Goal: Transaction & Acquisition: Download file/media

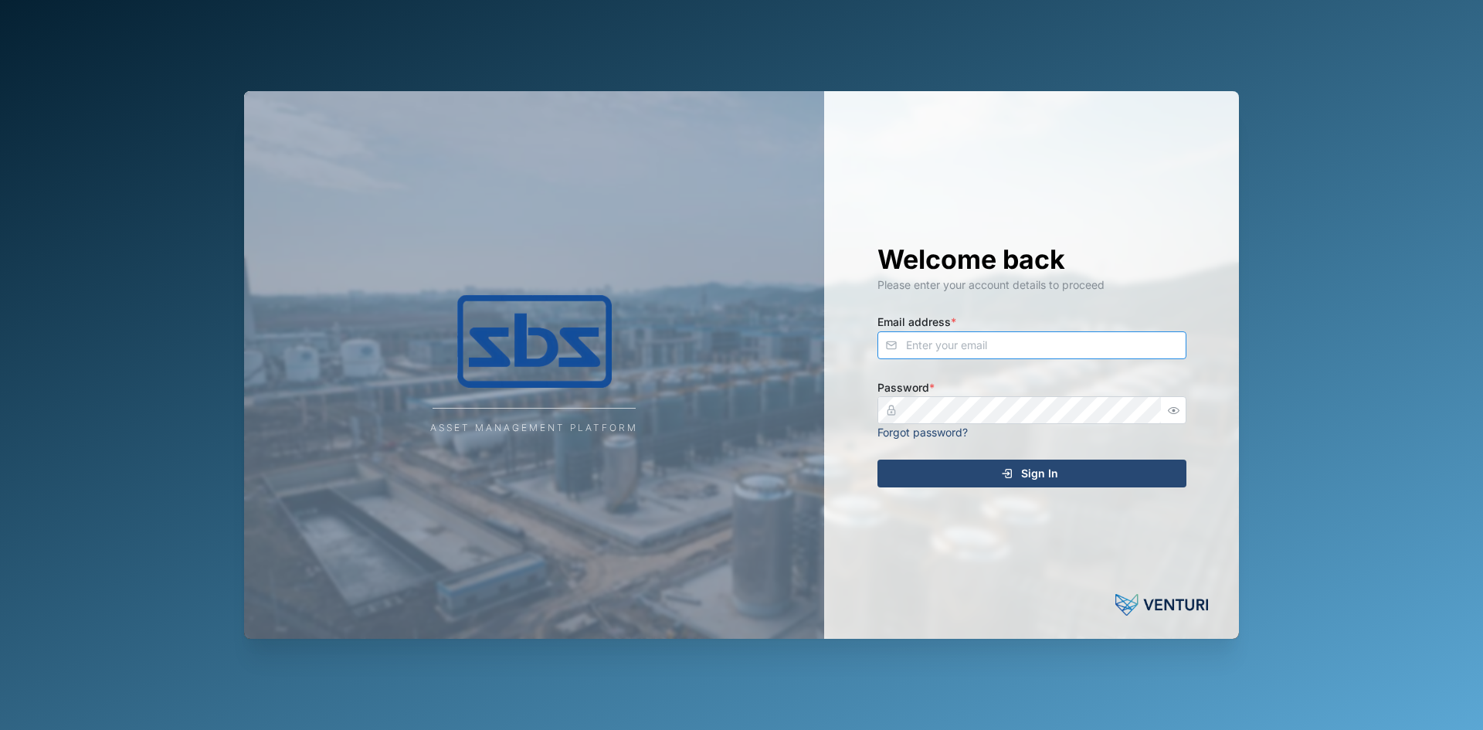
type input "[PERSON_NAME][EMAIL_ADDRESS][DOMAIN_NAME]"
click at [1016, 479] on div "Sign In" at bounding box center [1030, 473] width 284 height 26
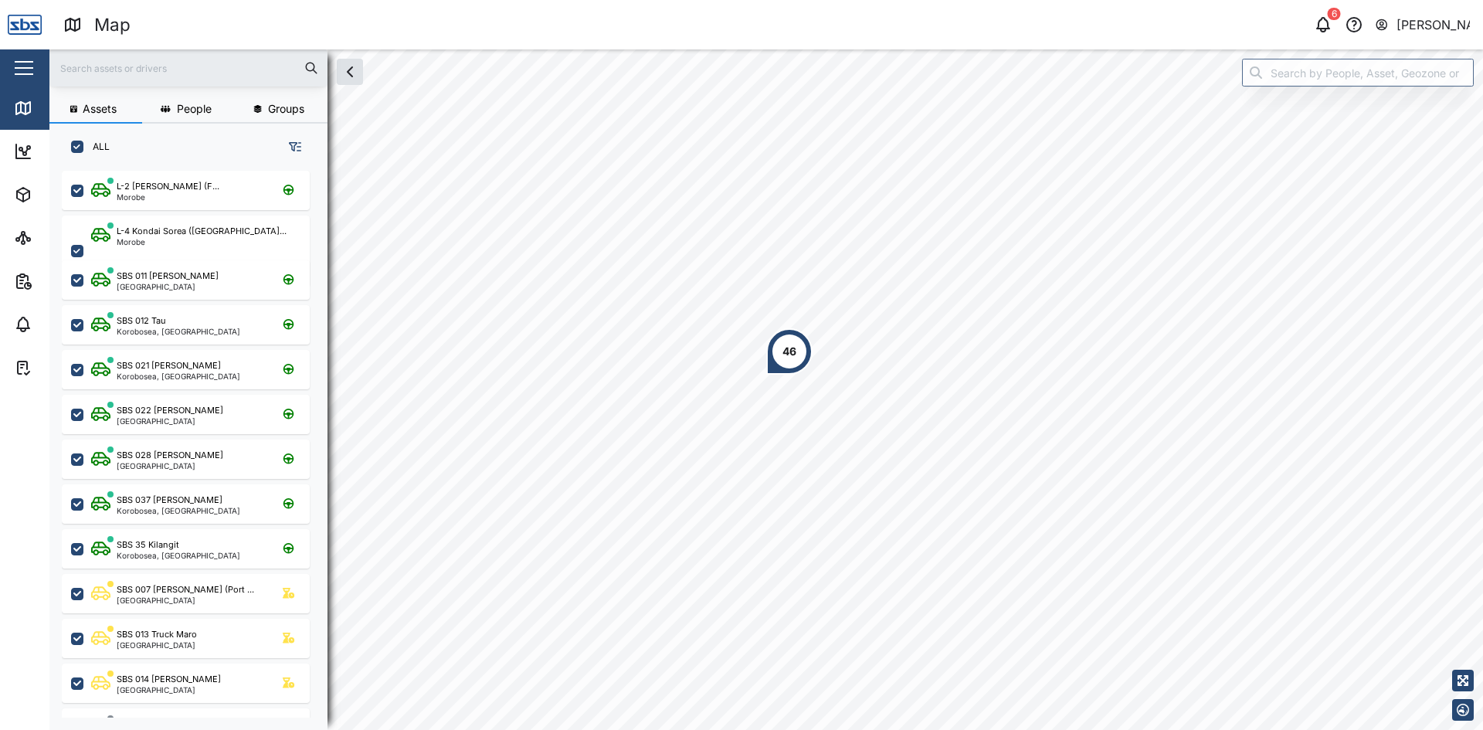
scroll to position [541, 242]
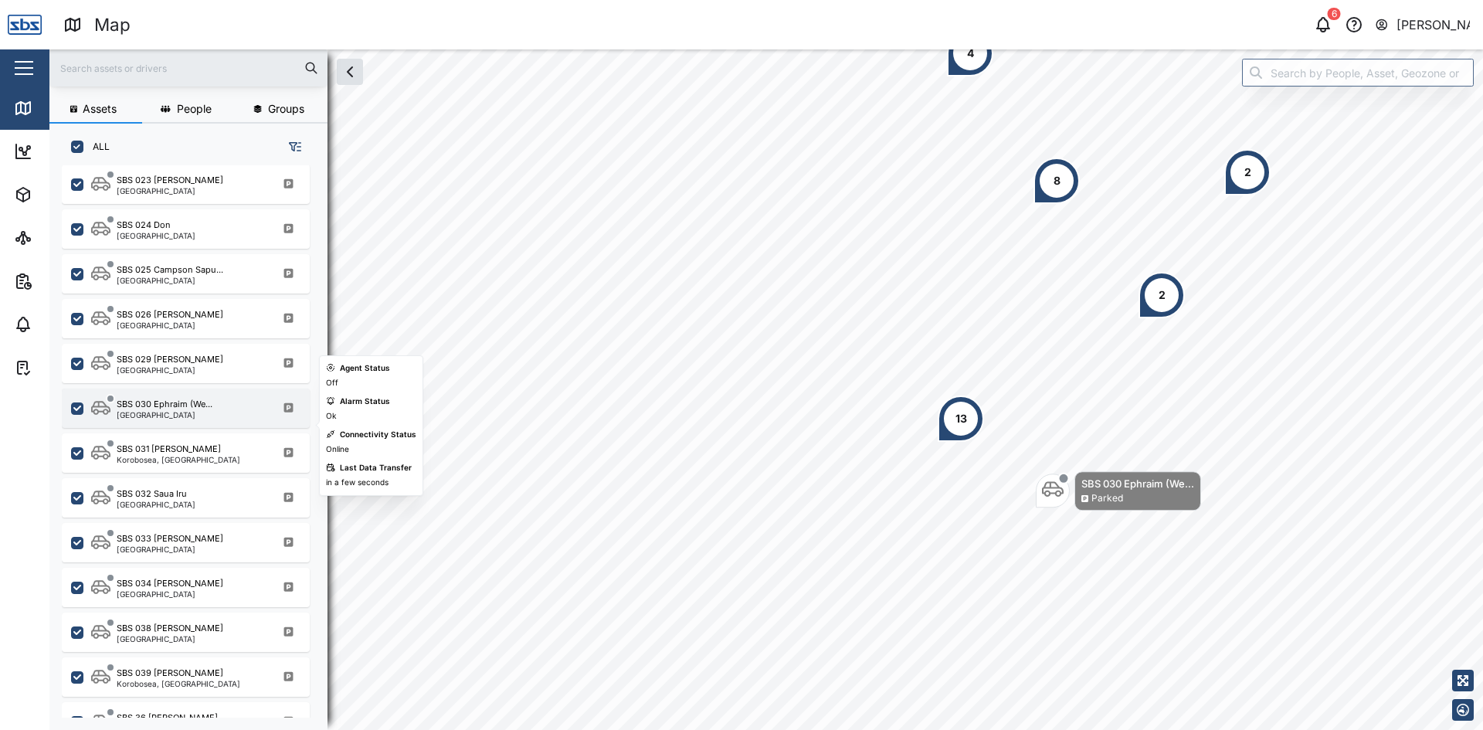
scroll to position [1509, 0]
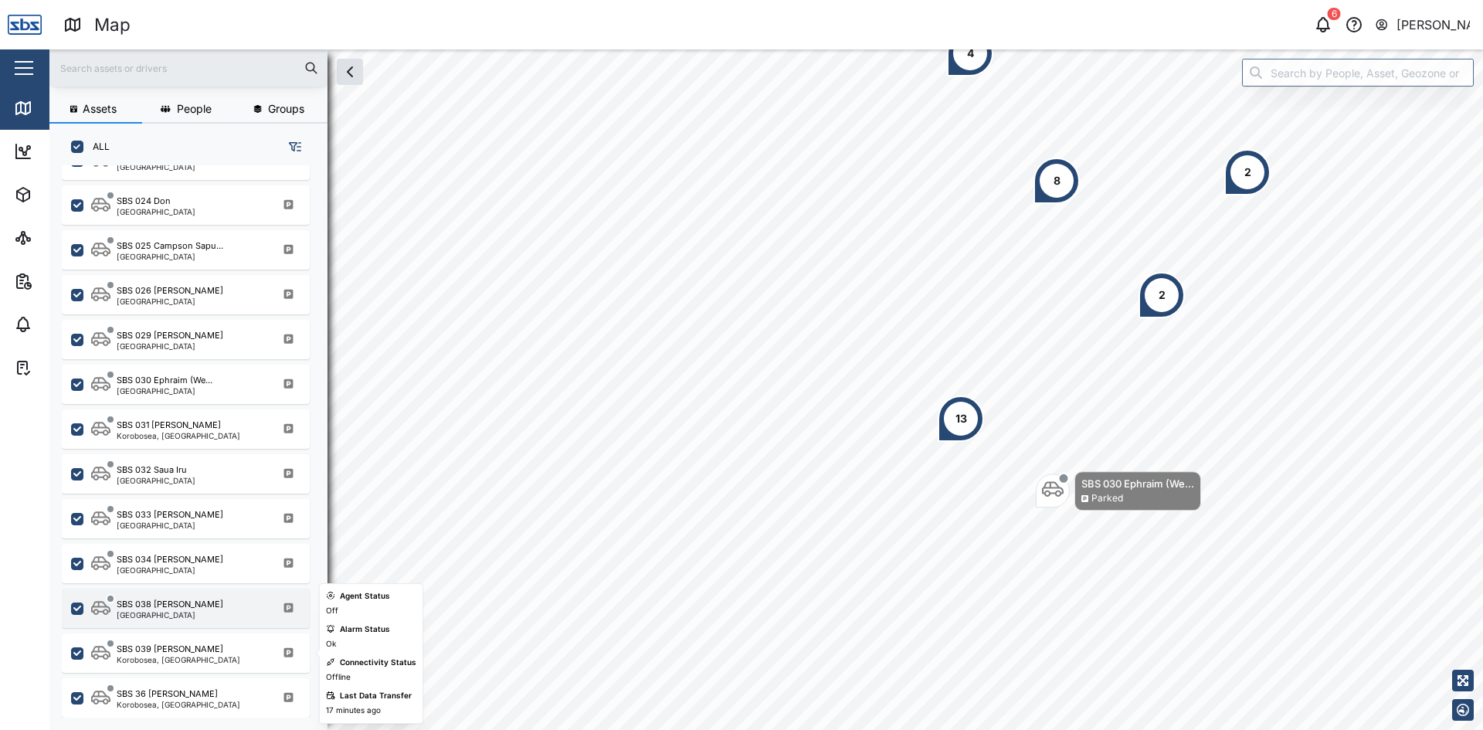
click at [176, 611] on div "[GEOGRAPHIC_DATA]" at bounding box center [170, 615] width 107 height 8
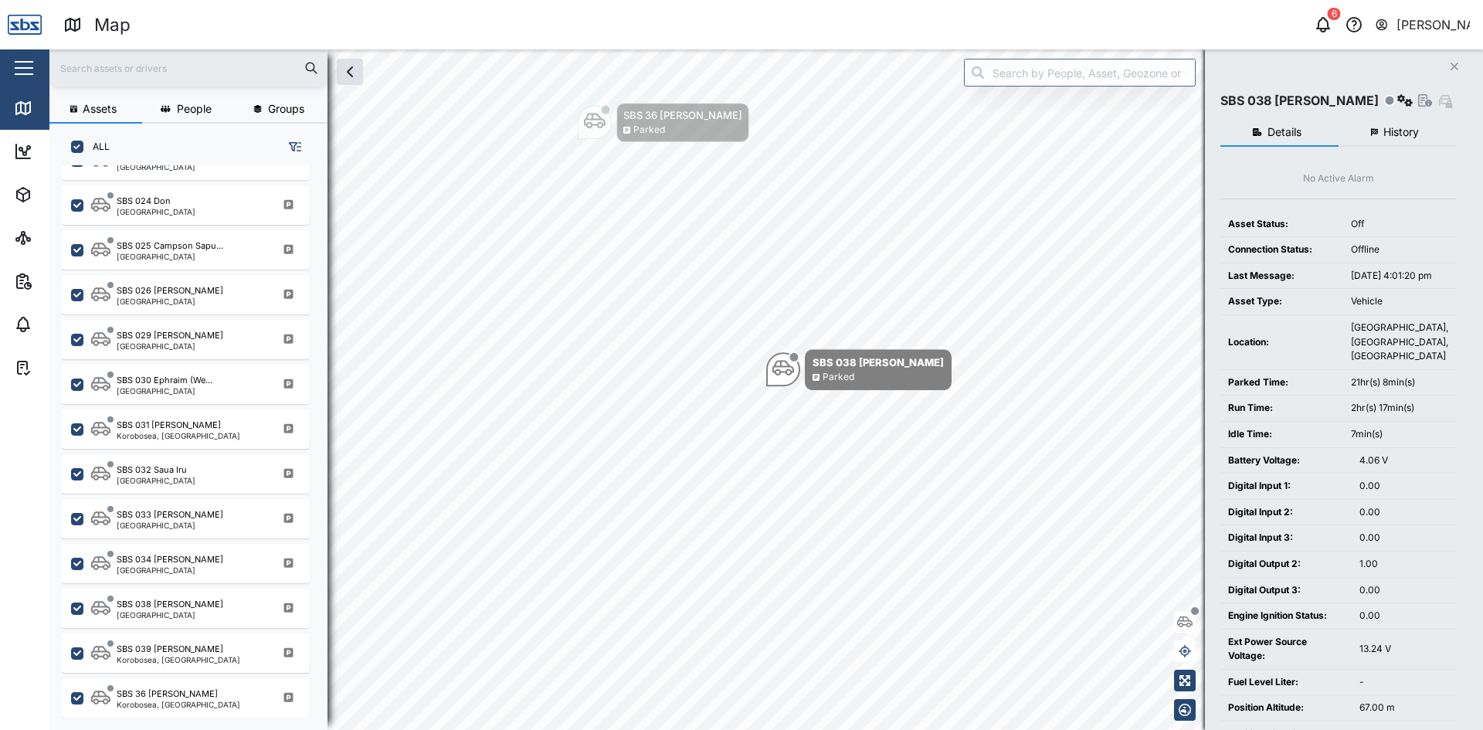
click at [1394, 127] on span "History" at bounding box center [1401, 132] width 36 height 11
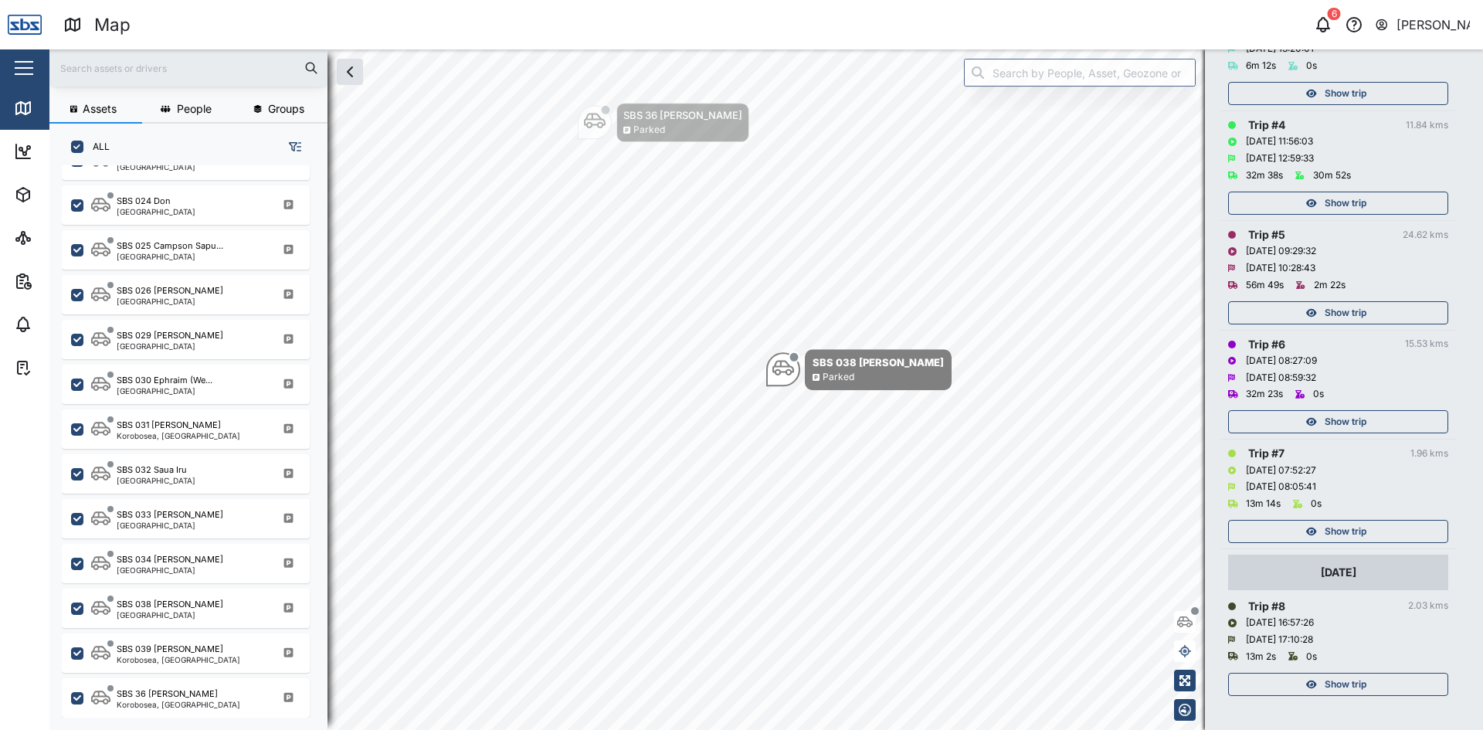
scroll to position [521, 0]
click at [1315, 530] on icon "button" at bounding box center [1311, 529] width 11 height 8
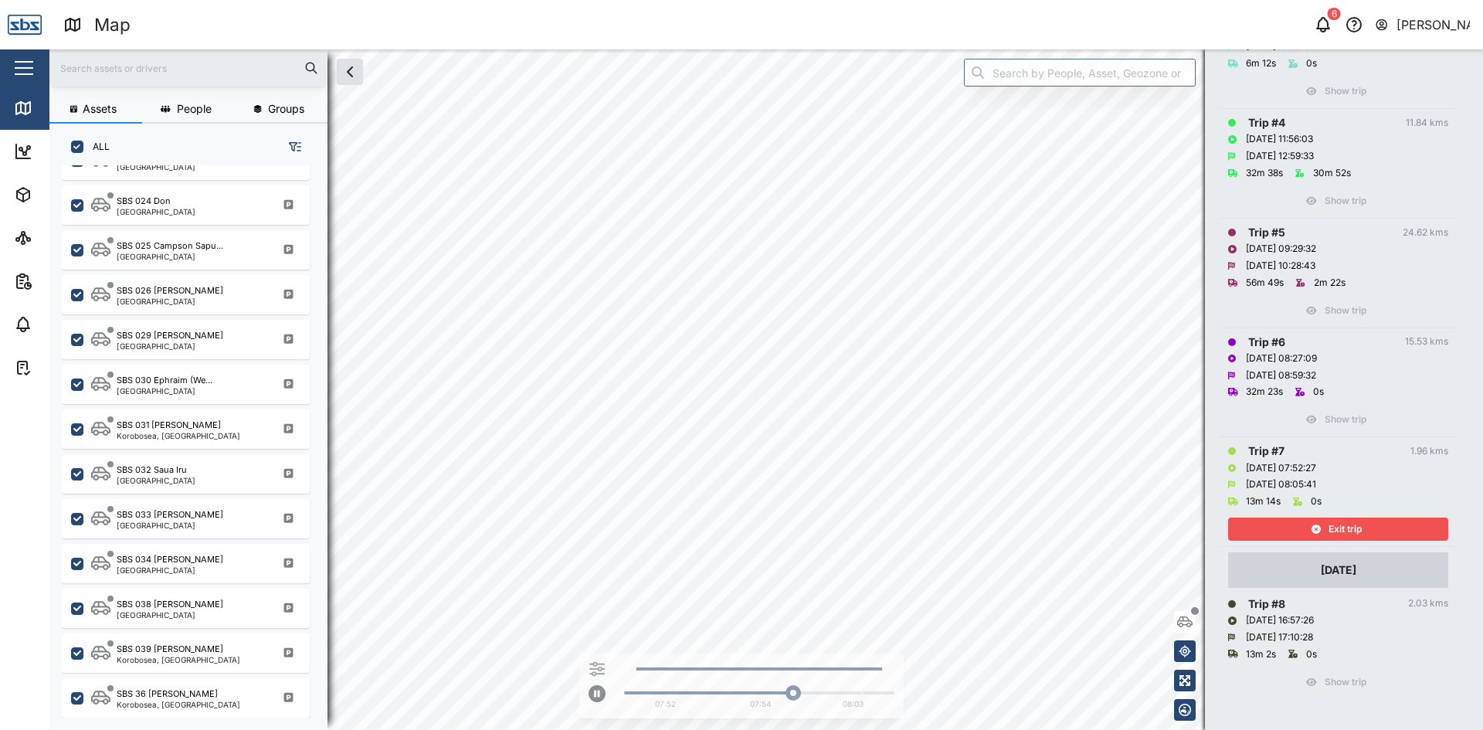
click at [975, 729] on html "Map 6 [PERSON_NAME] Close Map Dashboard Assets ATS Camera Generator Tanks UPS V…" at bounding box center [741, 365] width 1483 height 730
click at [1349, 530] on span "Exit trip" at bounding box center [1345, 529] width 33 height 22
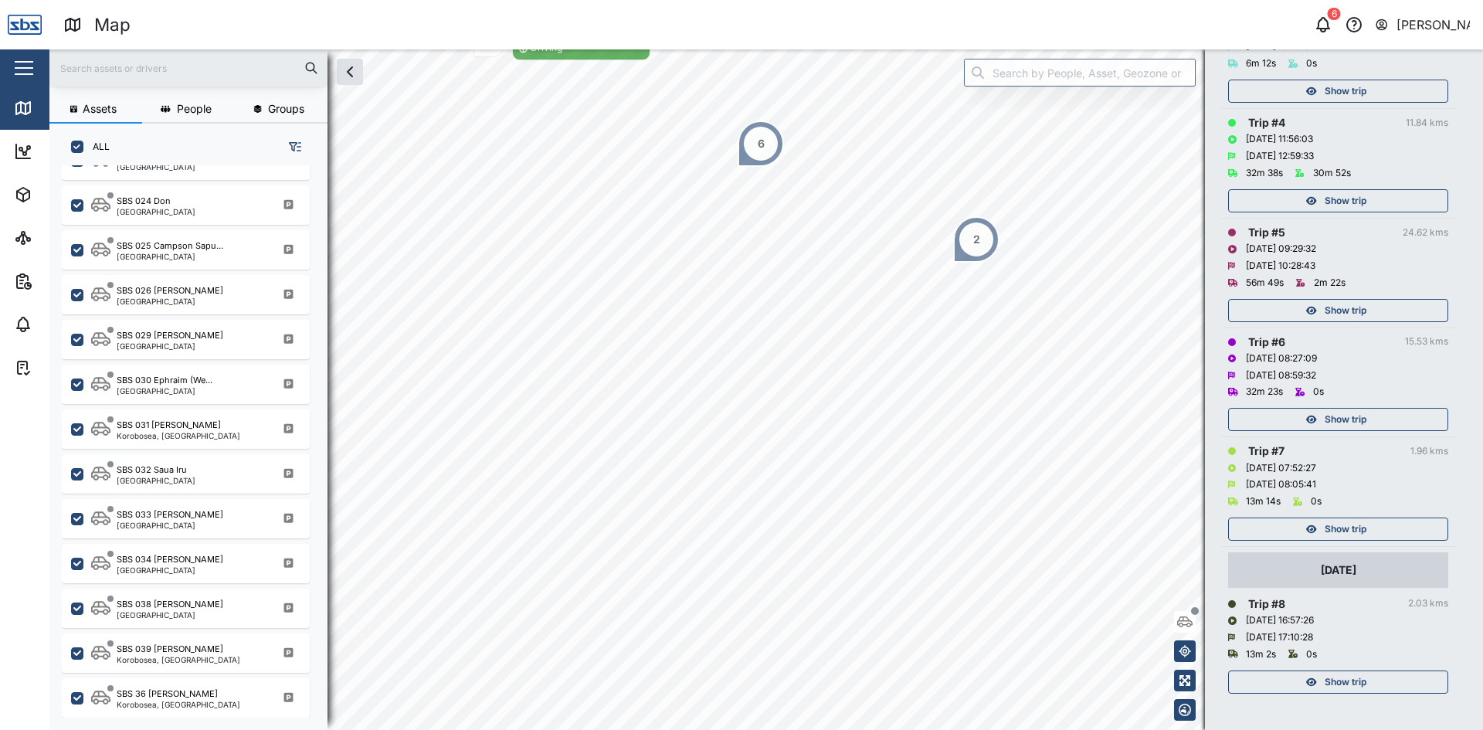
click at [1341, 416] on span "Show trip" at bounding box center [1346, 420] width 42 height 22
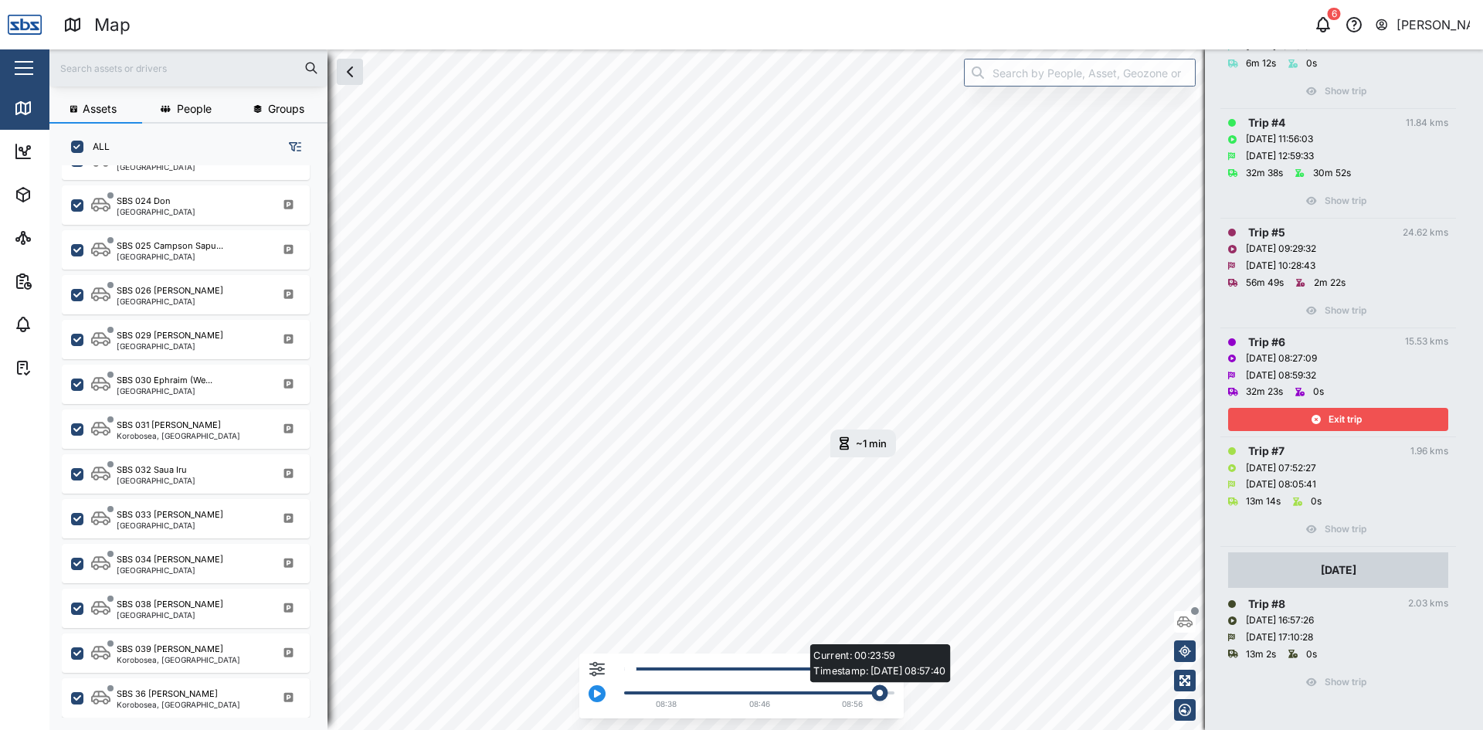
drag, startPoint x: 678, startPoint y: 691, endPoint x: 888, endPoint y: 703, distance: 209.7
click at [888, 703] on div "Current: 00:23:59 Timestamp: [DATE] 08:57:40 08:38 08:46 08:56" at bounding box center [755, 690] width 278 height 49
click at [1281, 418] on div "Exit trip" at bounding box center [1336, 420] width 201 height 22
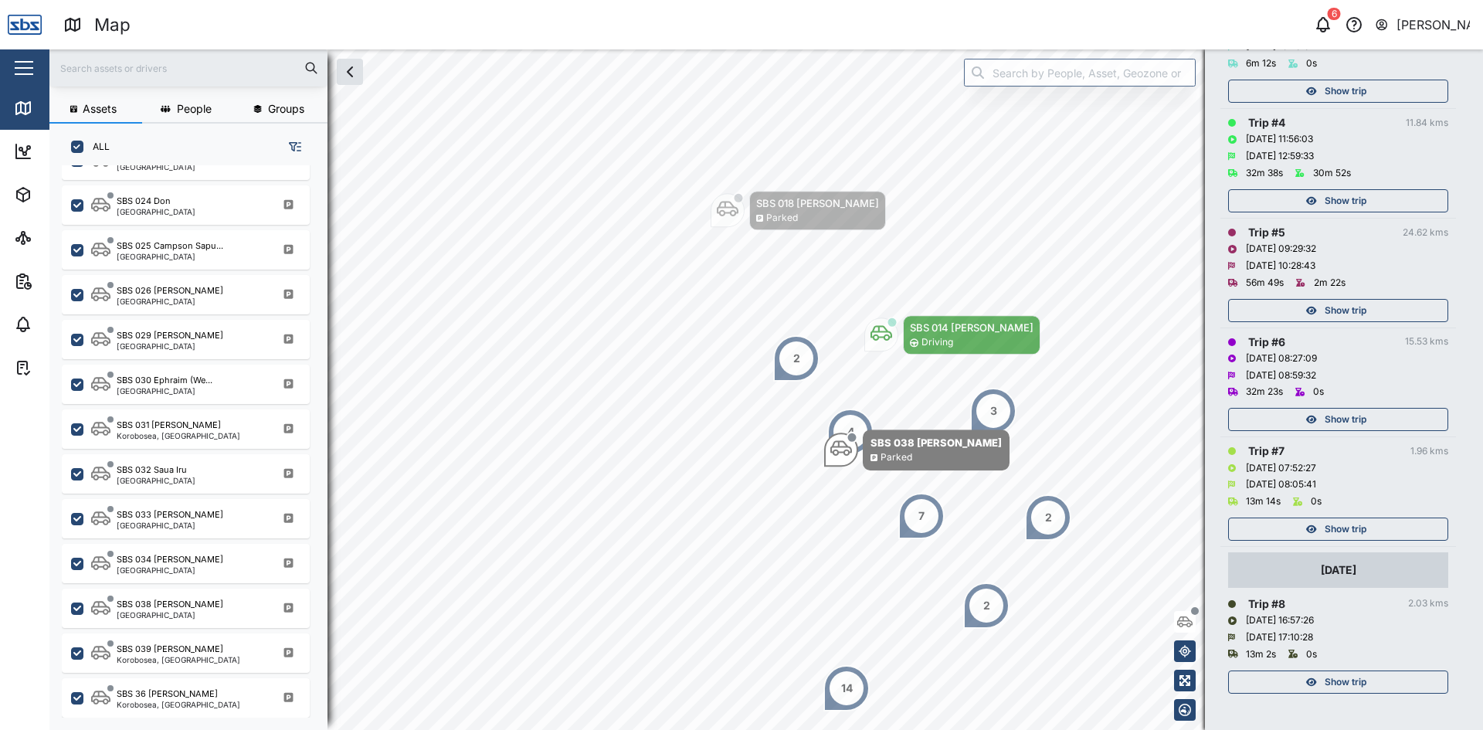
click at [1332, 309] on span "Show trip" at bounding box center [1346, 311] width 42 height 22
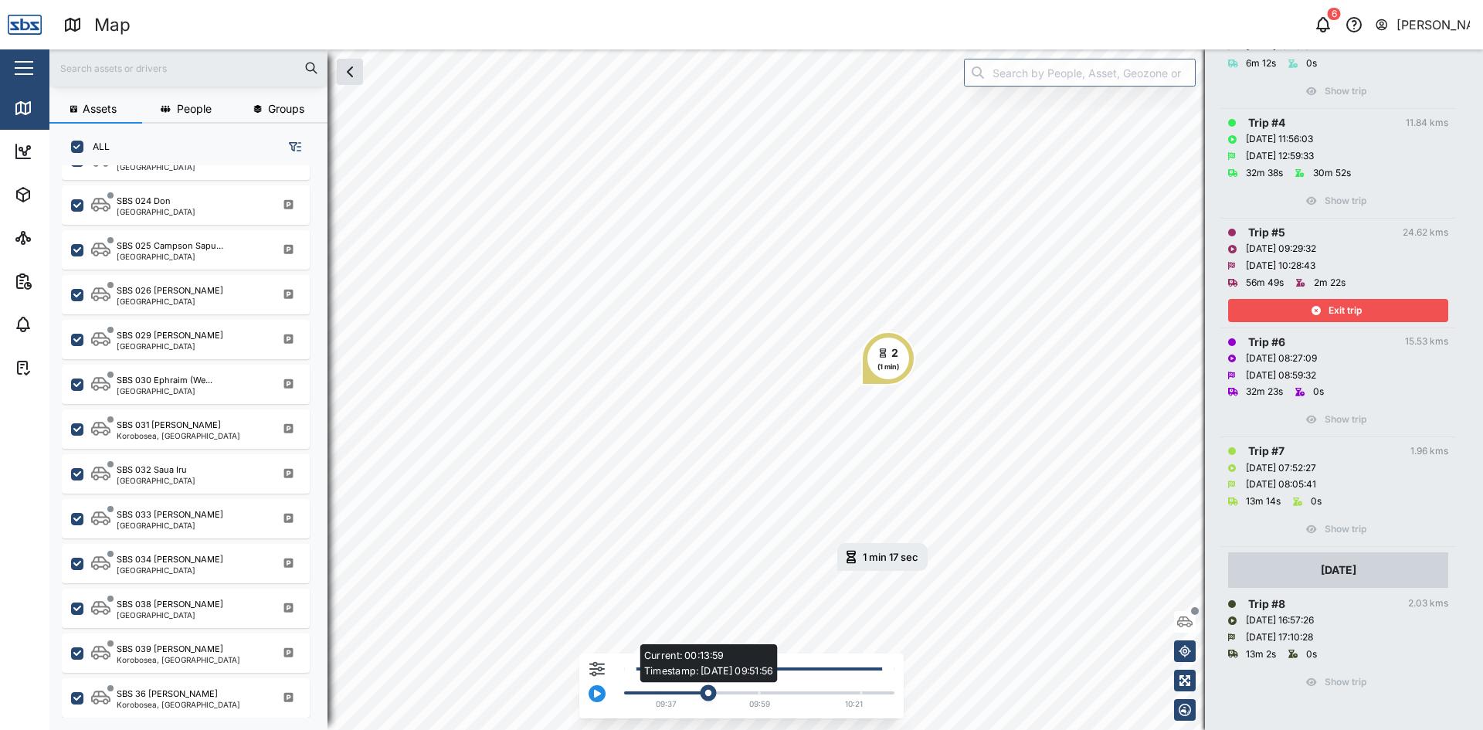
drag, startPoint x: 655, startPoint y: 691, endPoint x: 705, endPoint y: 691, distance: 50.2
click at [705, 691] on div "Current: 00:13:59 Timestamp: [DATE] 09:51:56" at bounding box center [709, 693] width 16 height 16
drag, startPoint x: 713, startPoint y: 693, endPoint x: 778, endPoint y: 693, distance: 64.9
click at [778, 693] on div "Current: 00:30:24 Timestamp: [DATE] 10:03:32" at bounding box center [776, 693] width 16 height 16
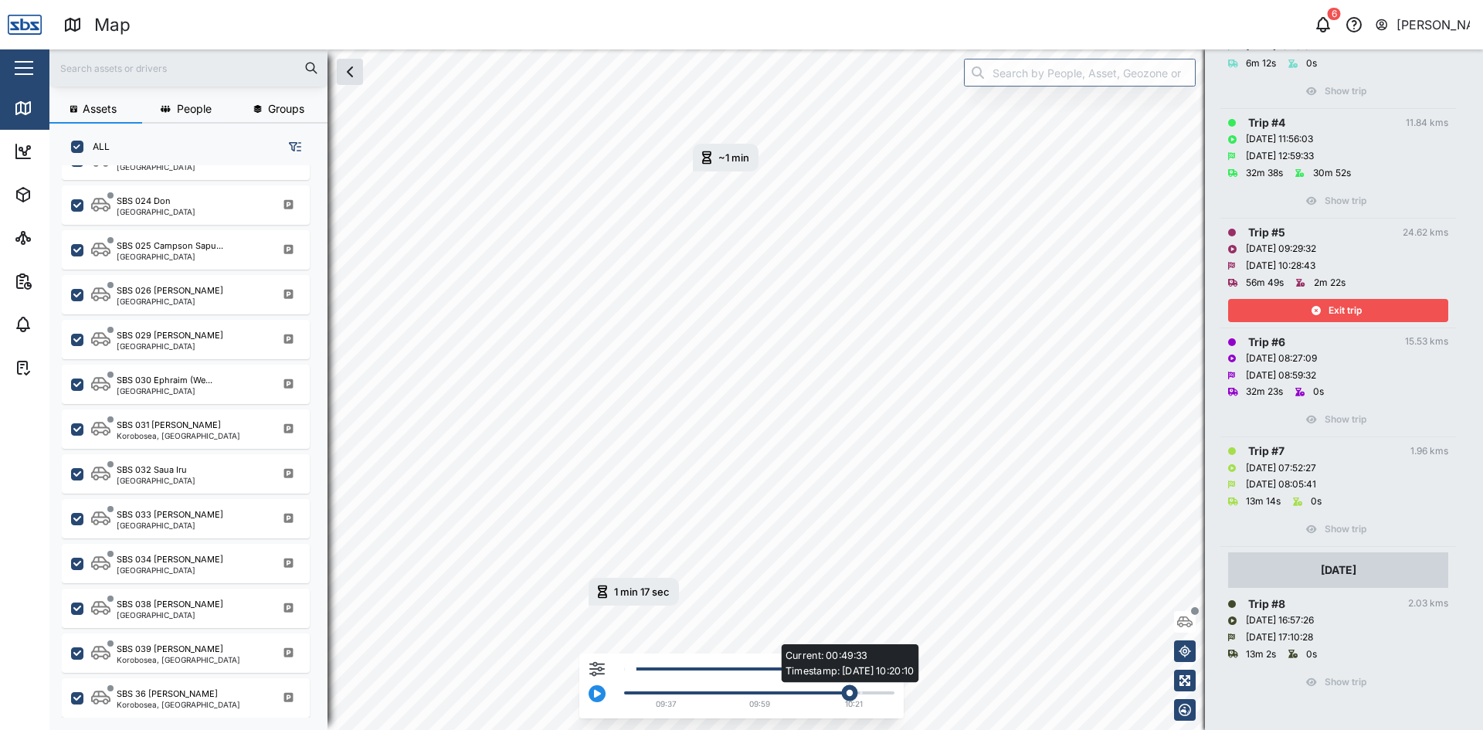
drag, startPoint x: 804, startPoint y: 692, endPoint x: 855, endPoint y: 697, distance: 51.2
click at [855, 697] on div "Current: 00:49:33 Timestamp: [DATE] 10:20:10" at bounding box center [850, 693] width 16 height 16
click at [1341, 308] on span "Exit trip" at bounding box center [1345, 311] width 33 height 22
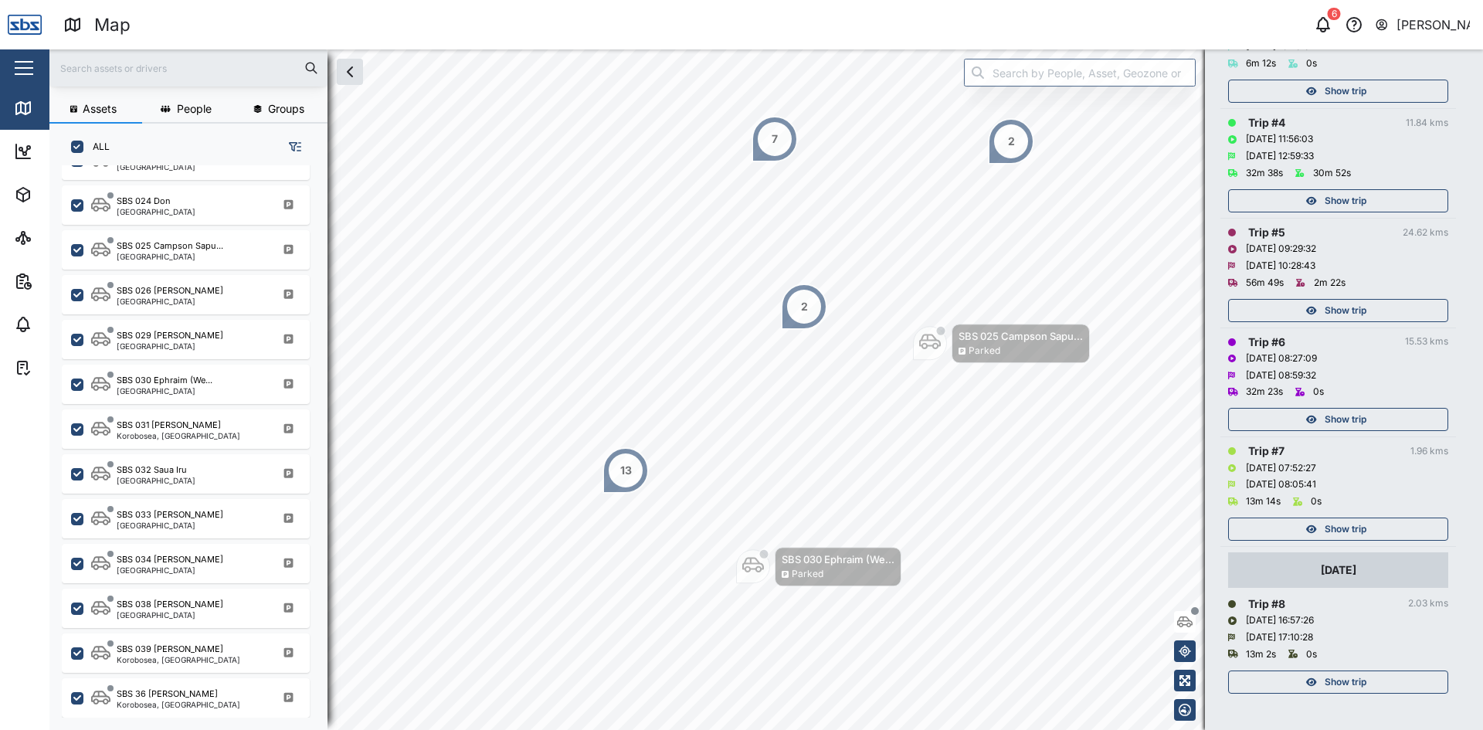
click at [1337, 202] on span "Show trip" at bounding box center [1346, 201] width 42 height 22
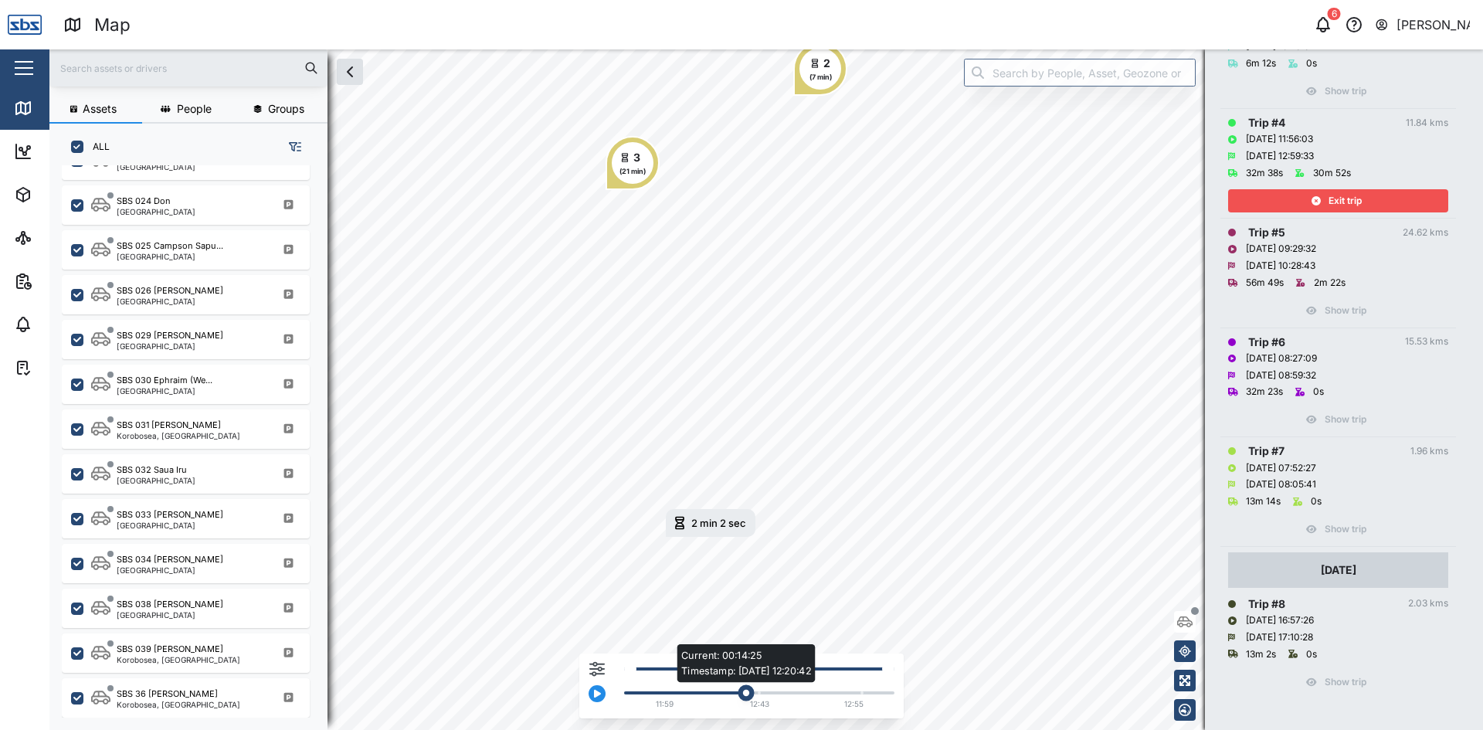
drag, startPoint x: 649, startPoint y: 691, endPoint x: 745, endPoint y: 697, distance: 96.7
click at [745, 697] on div "Current: 00:14:25 Timestamp: [DATE] 12:20:42" at bounding box center [746, 693] width 16 height 16
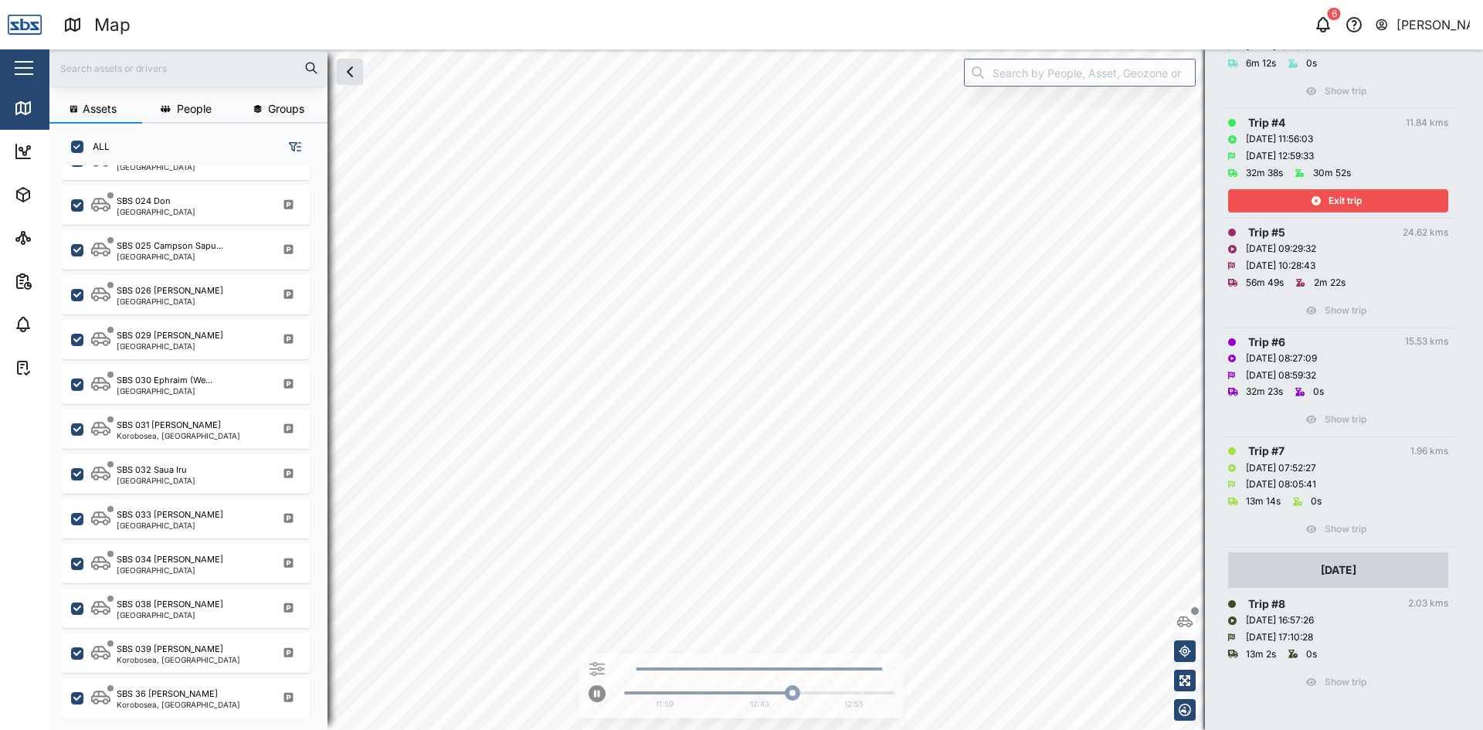
click at [881, 34] on div "Map 6 [PERSON_NAME] Close Map Dashboard Assets ATS Camera Generator Tanks UPS V…" at bounding box center [741, 365] width 1483 height 730
click at [1339, 196] on span "Exit trip" at bounding box center [1345, 201] width 33 height 22
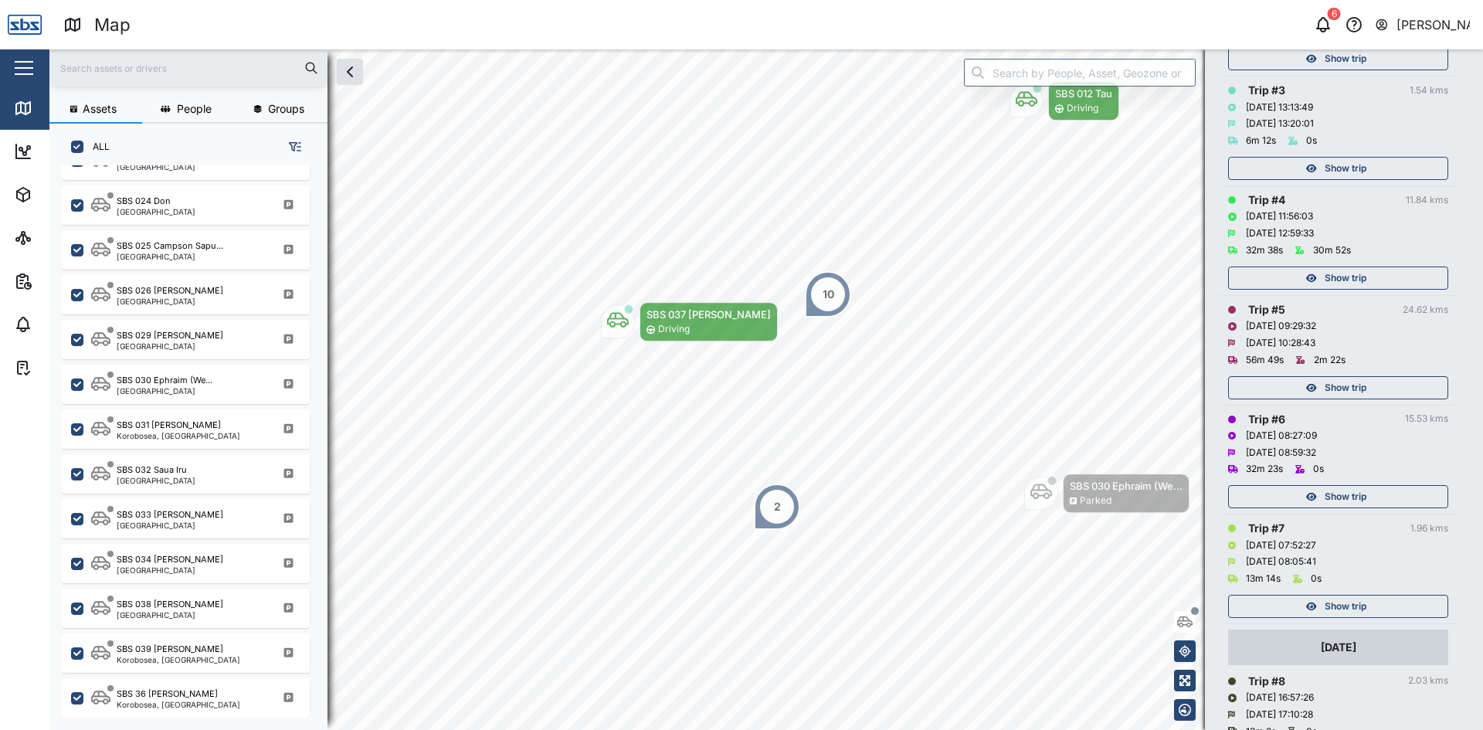
scroll to position [367, 0]
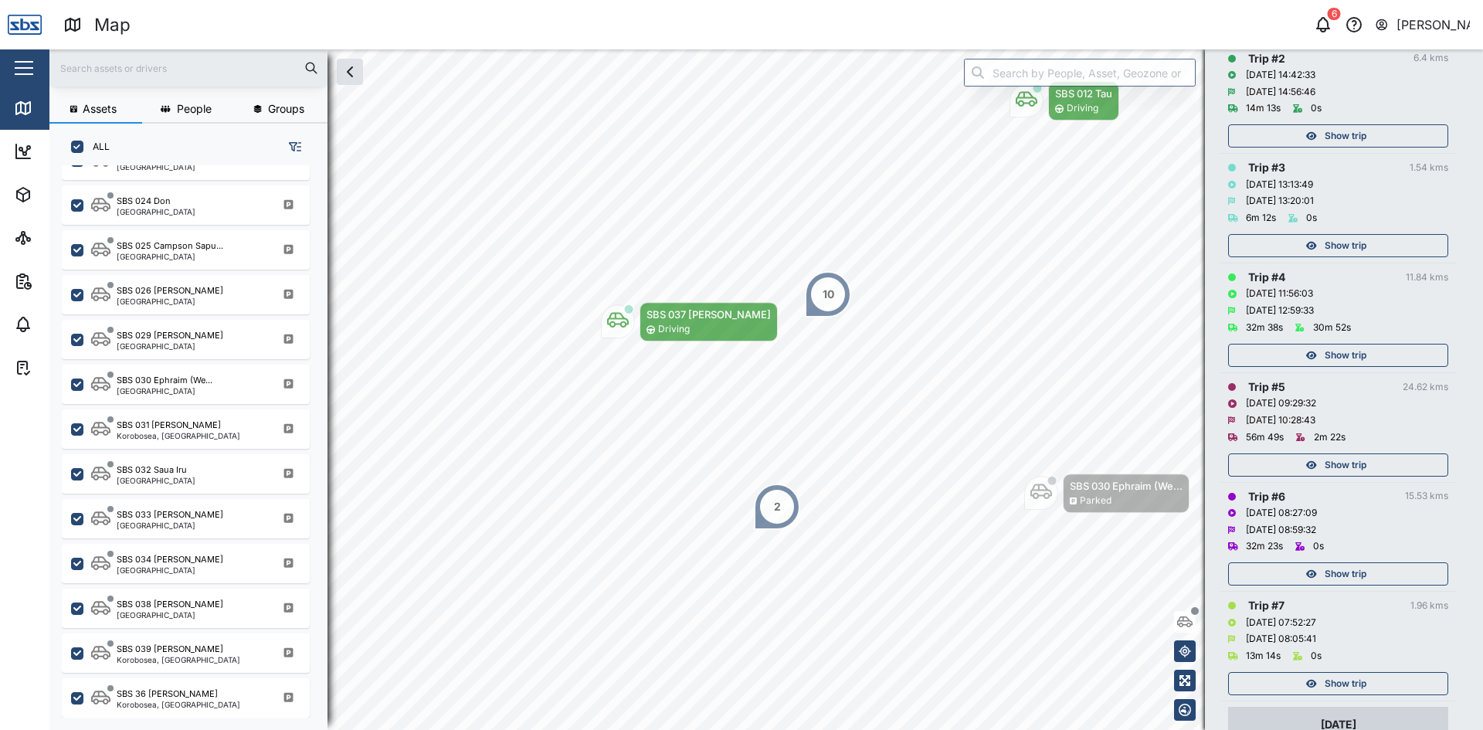
click at [1336, 242] on span "Show trip" at bounding box center [1346, 246] width 42 height 22
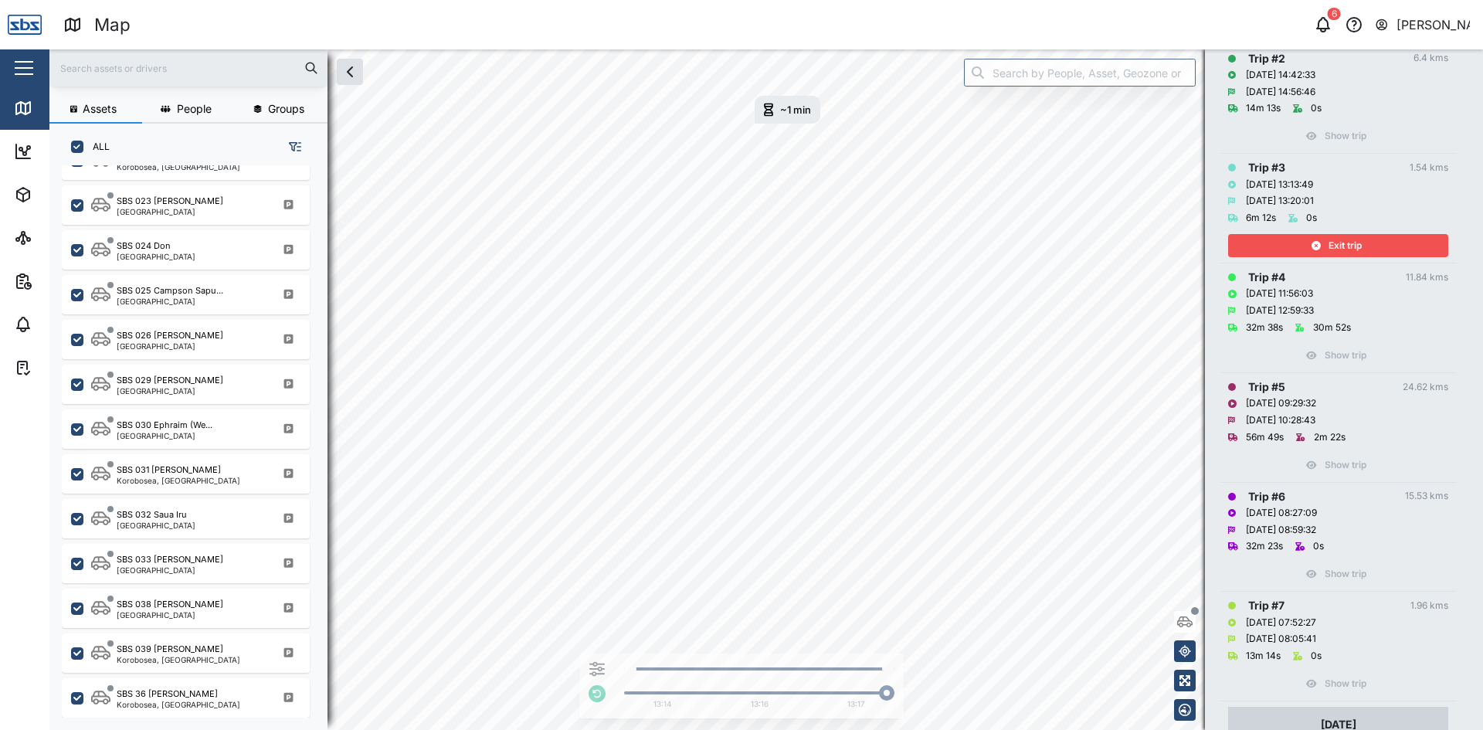
click at [1356, 246] on span "Exit trip" at bounding box center [1345, 246] width 33 height 22
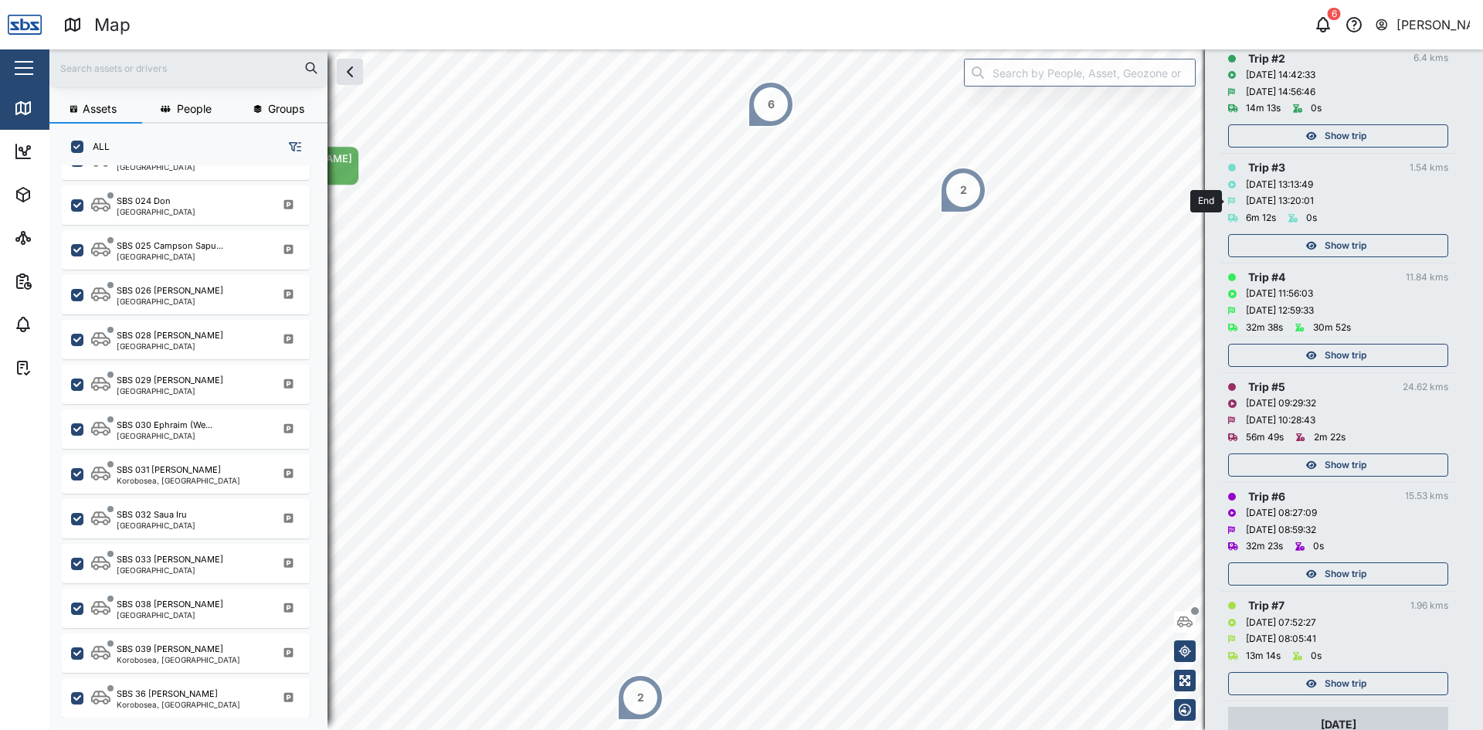
drag, startPoint x: 1349, startPoint y: 185, endPoint x: 1277, endPoint y: 195, distance: 72.5
click at [1349, 195] on div "Trip # 3 1.54 kms [DATE] 13:13:49 [DATE] 13:20:01 6m 12s 0s Show trip" at bounding box center [1338, 208] width 220 height 98
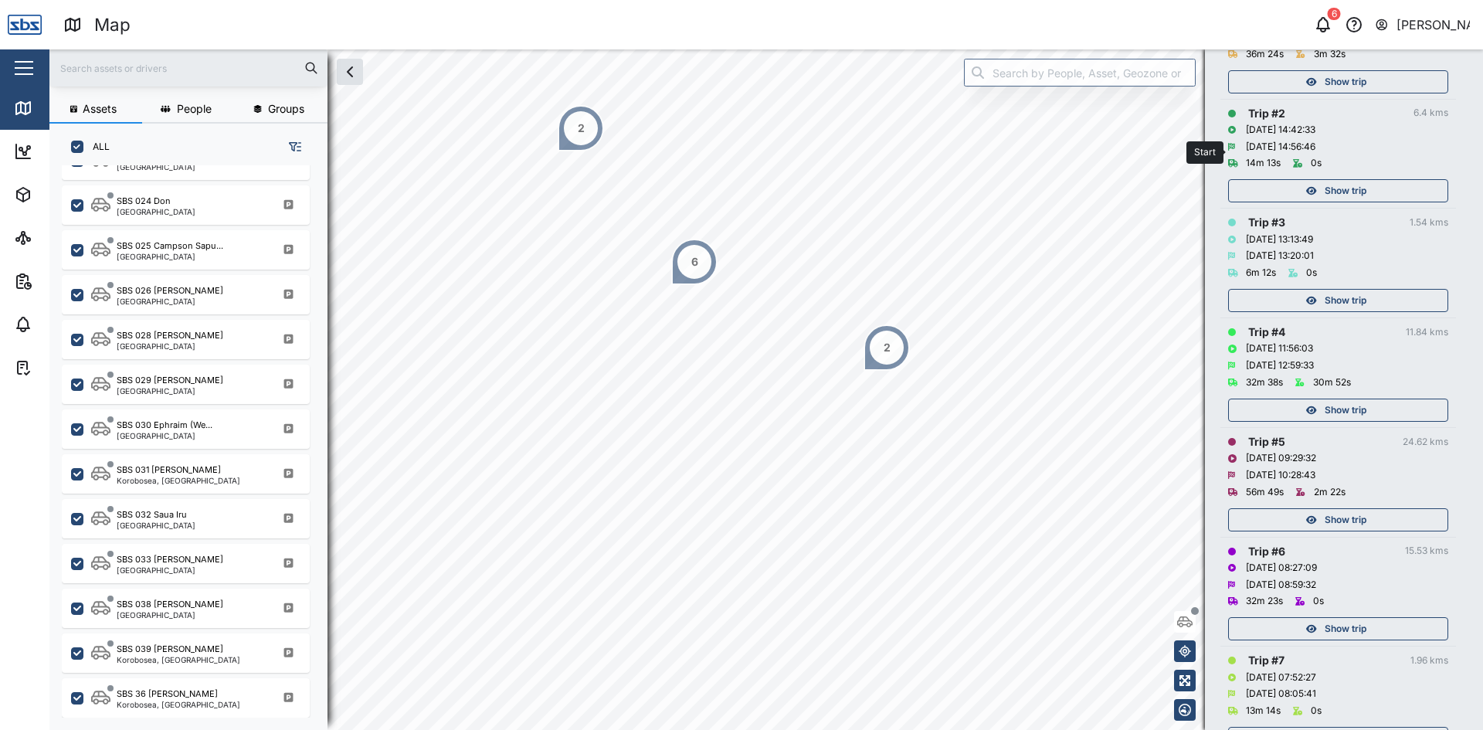
scroll to position [290, 0]
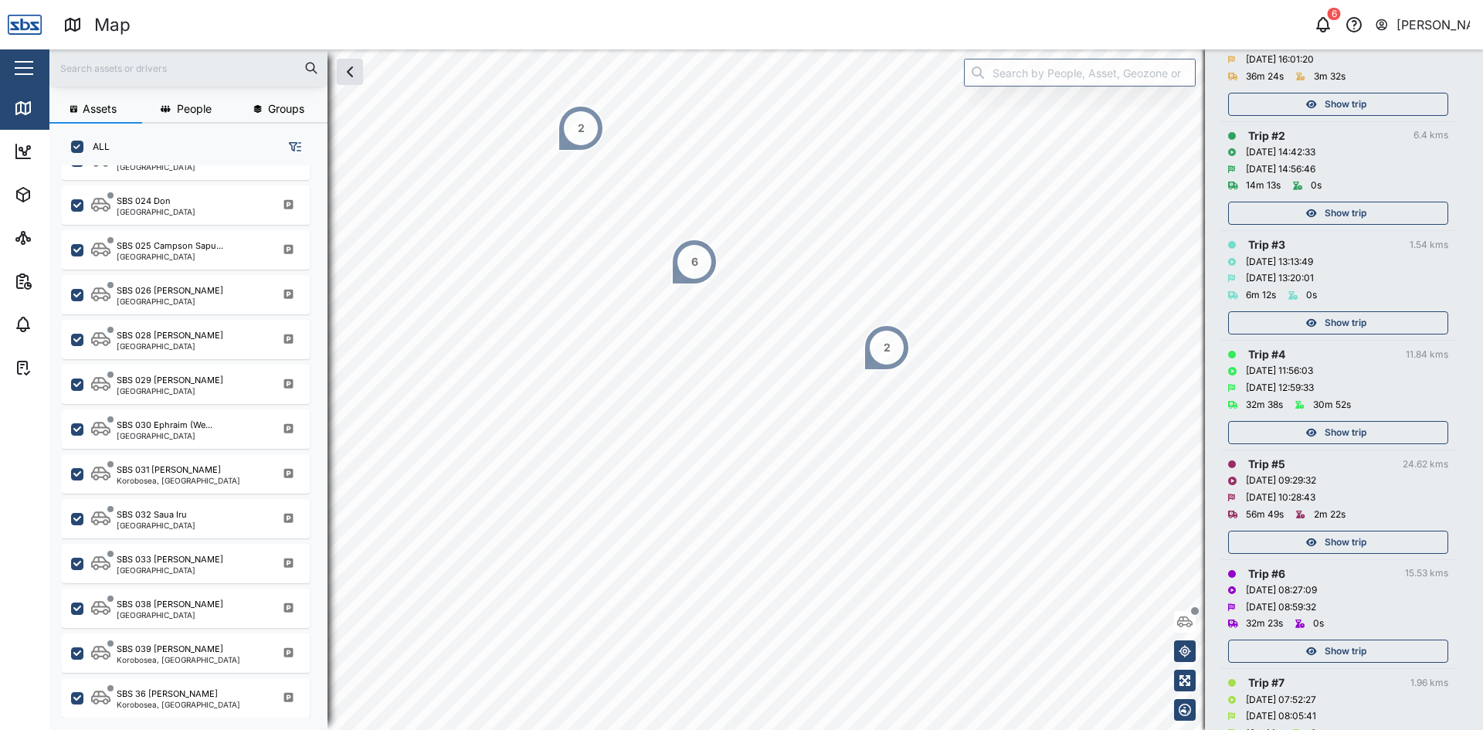
click at [1358, 211] on span "Show trip" at bounding box center [1346, 213] width 42 height 22
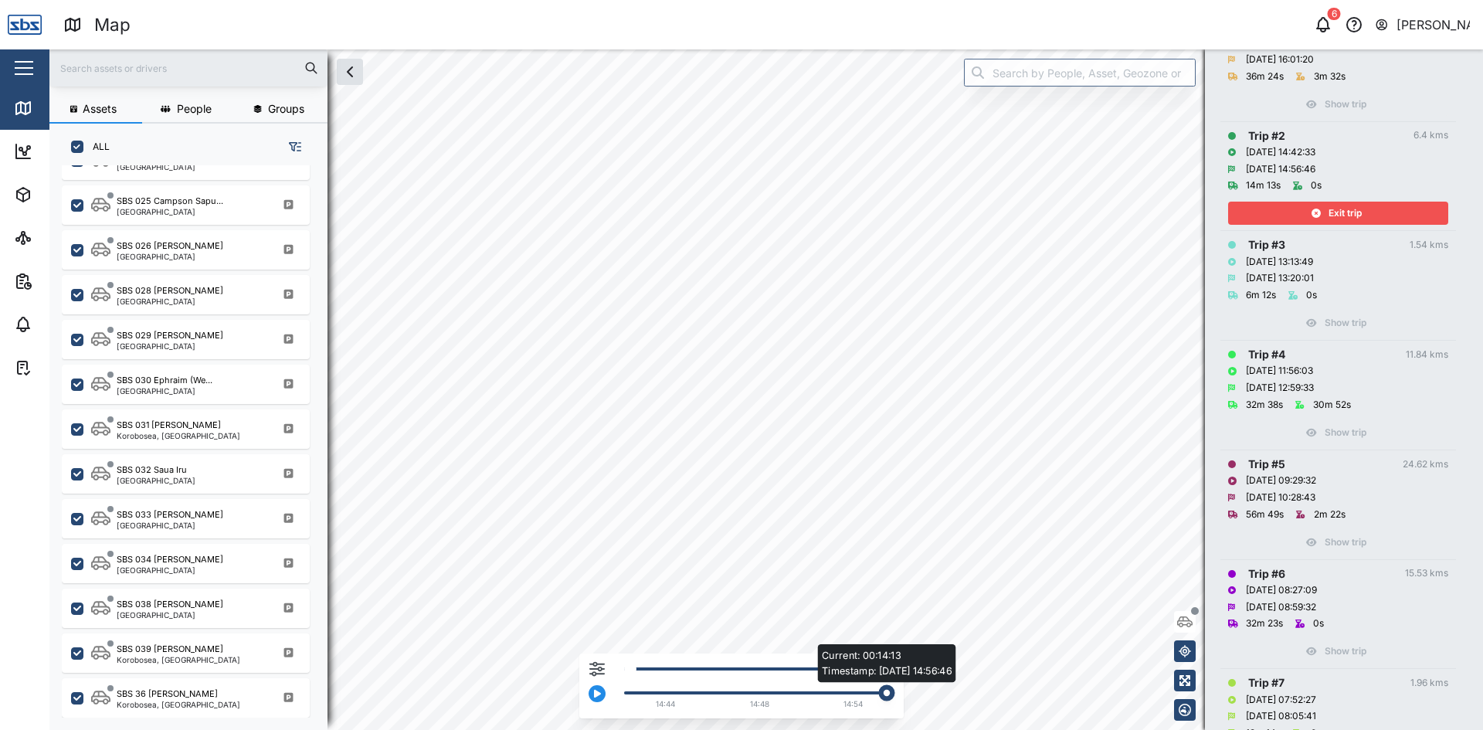
drag, startPoint x: 758, startPoint y: 692, endPoint x: 895, endPoint y: 700, distance: 137.7
click at [895, 700] on div "Current: 00:14:13 Timestamp: [DATE] 14:56:46 14:44 14:48 14:54" at bounding box center [741, 685] width 324 height 65
click at [1302, 216] on div "Exit trip" at bounding box center [1336, 213] width 201 height 22
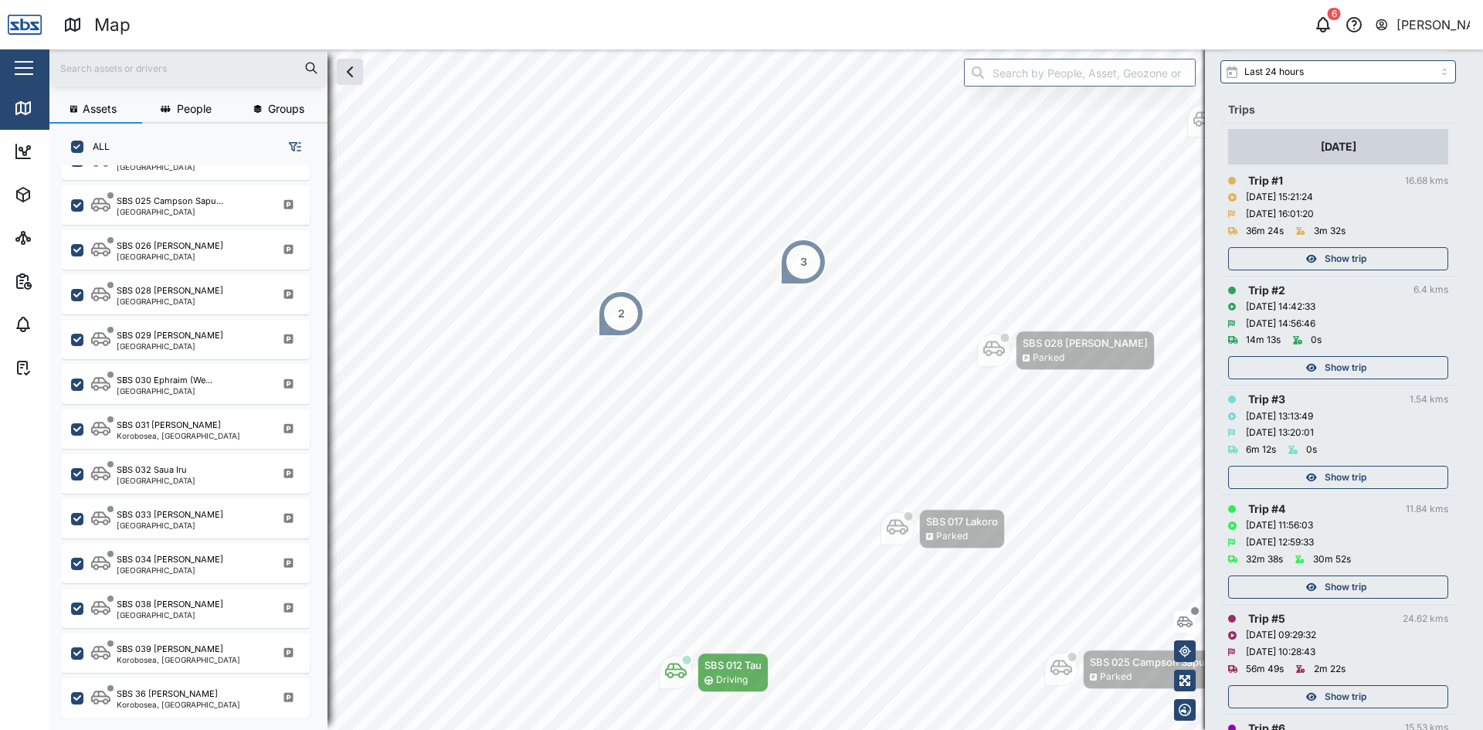
scroll to position [58, 0]
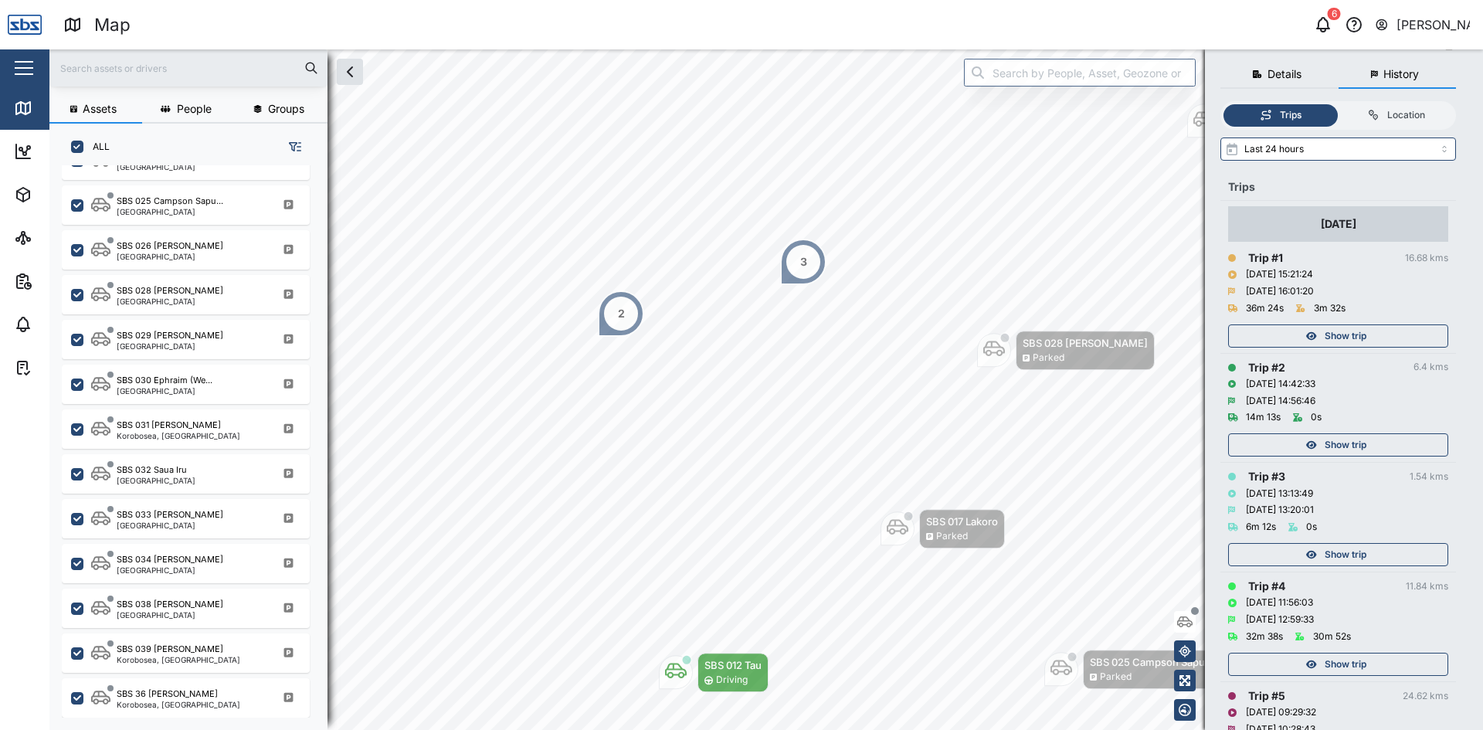
click at [1350, 334] on span "Show trip" at bounding box center [1346, 336] width 42 height 22
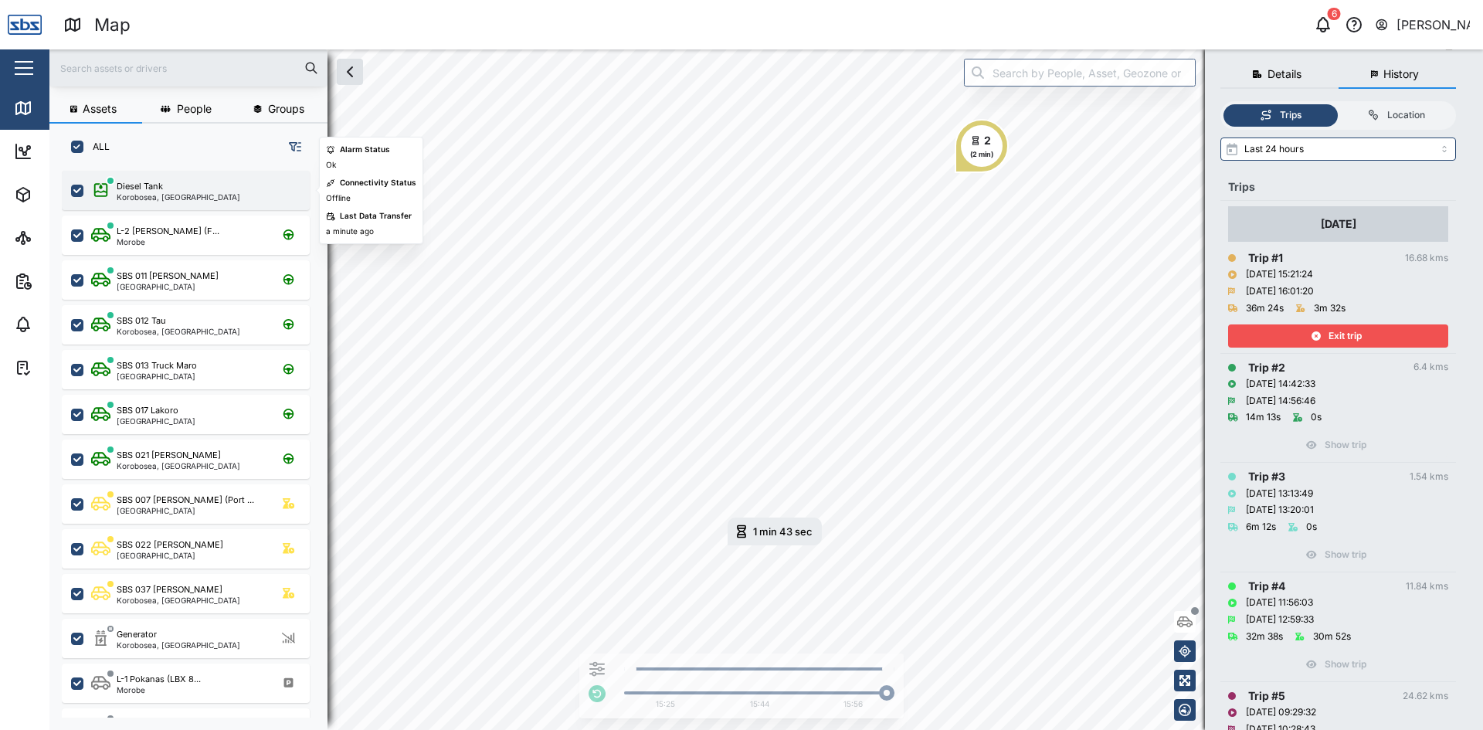
click at [183, 187] on div "Diesel Tank" at bounding box center [179, 186] width 124 height 13
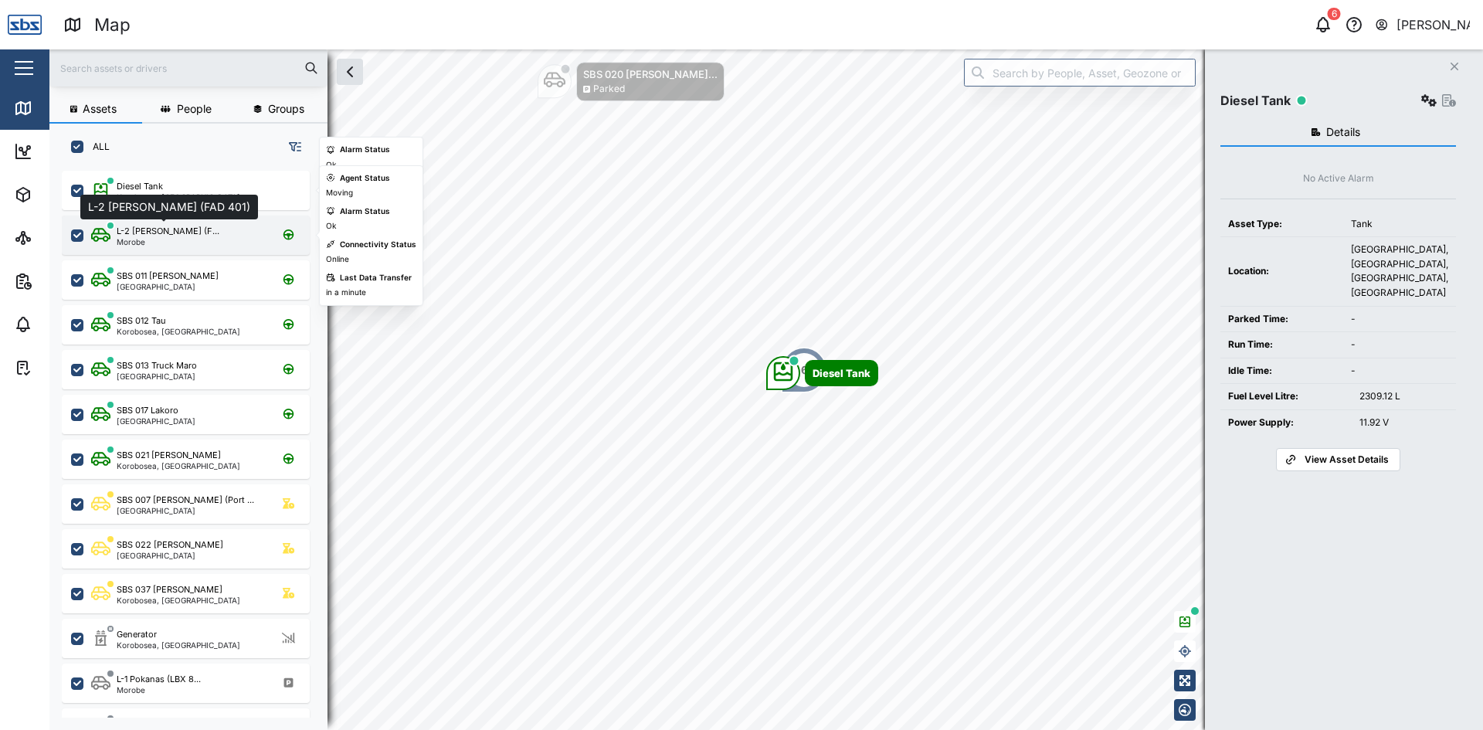
click at [148, 233] on div "L-2 [PERSON_NAME] (F..." at bounding box center [168, 231] width 103 height 13
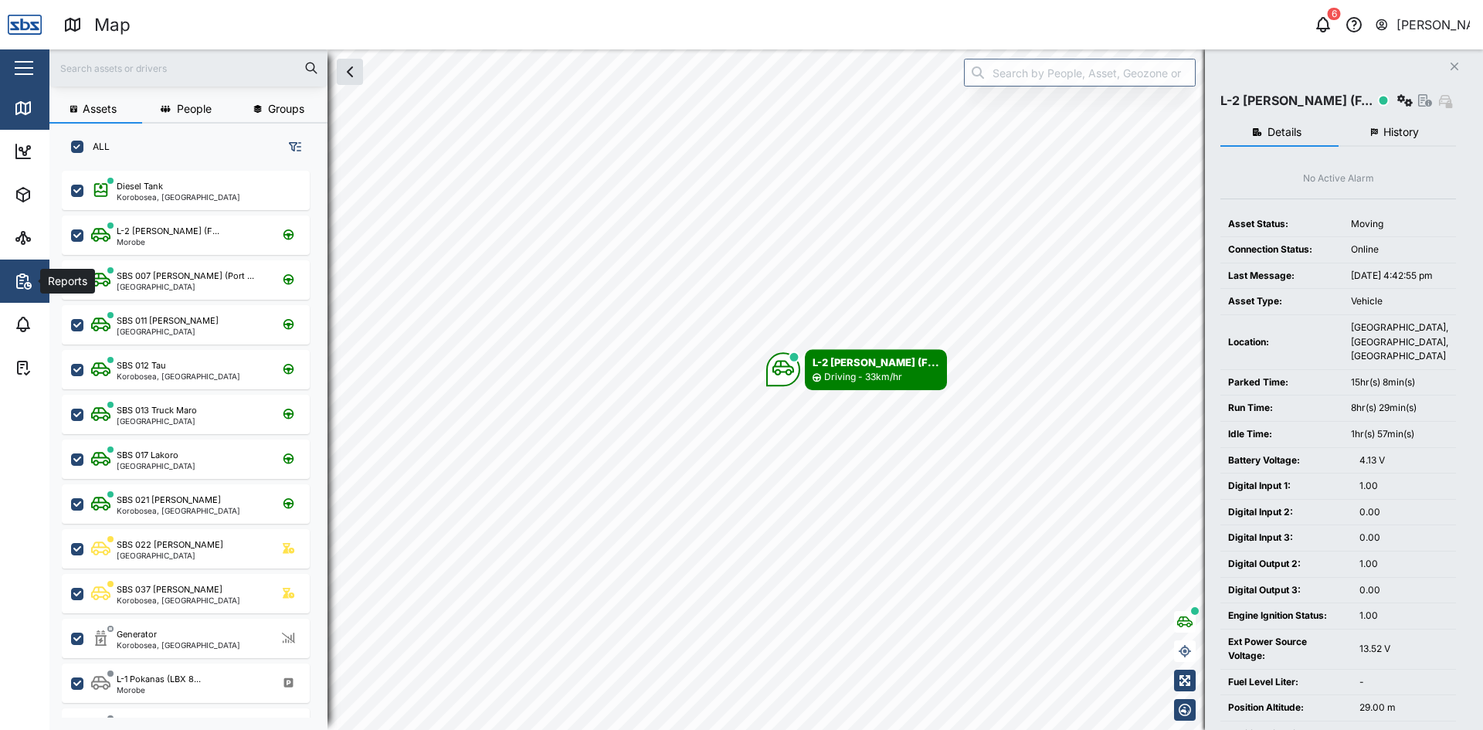
click at [8, 279] on button "Reports" at bounding box center [100, 281] width 201 height 43
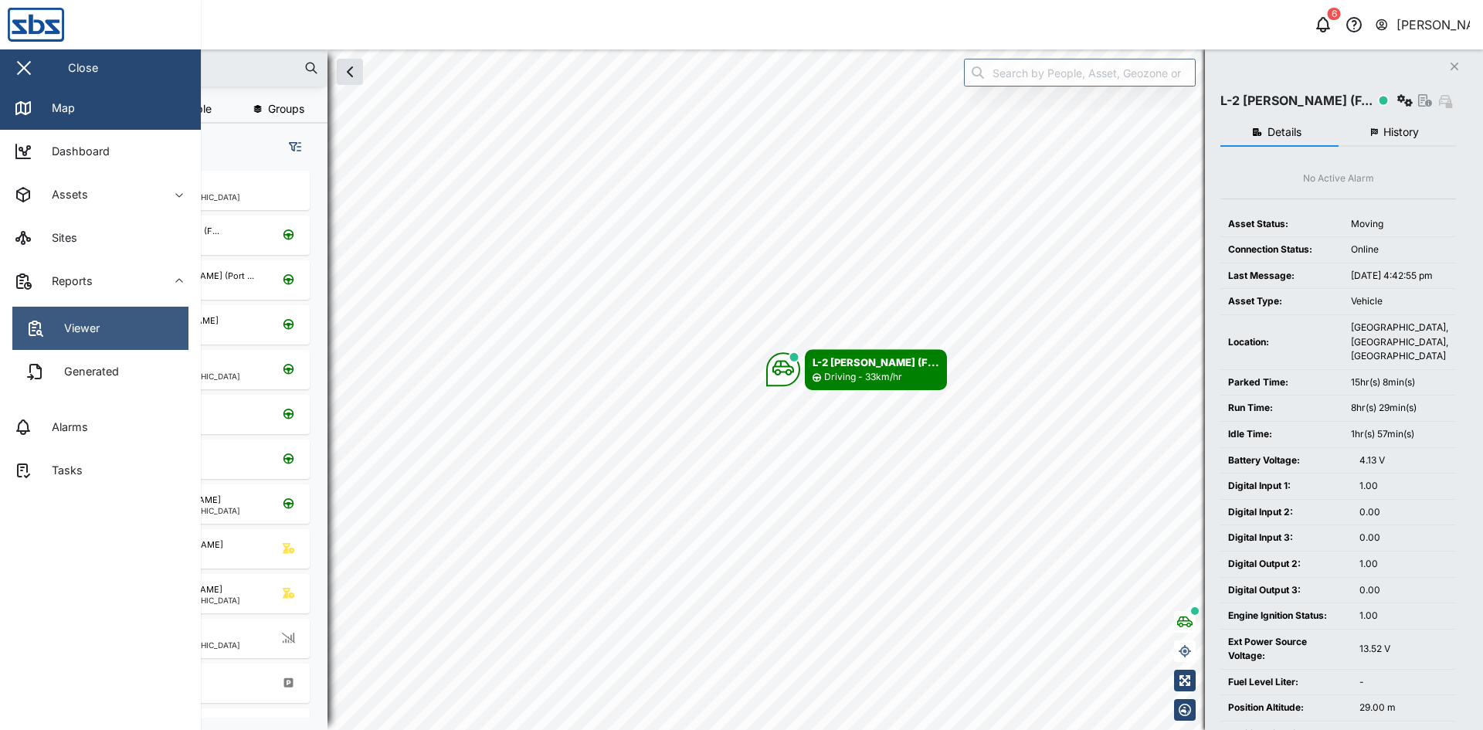
click at [98, 330] on div "Viewer" at bounding box center [76, 328] width 47 height 17
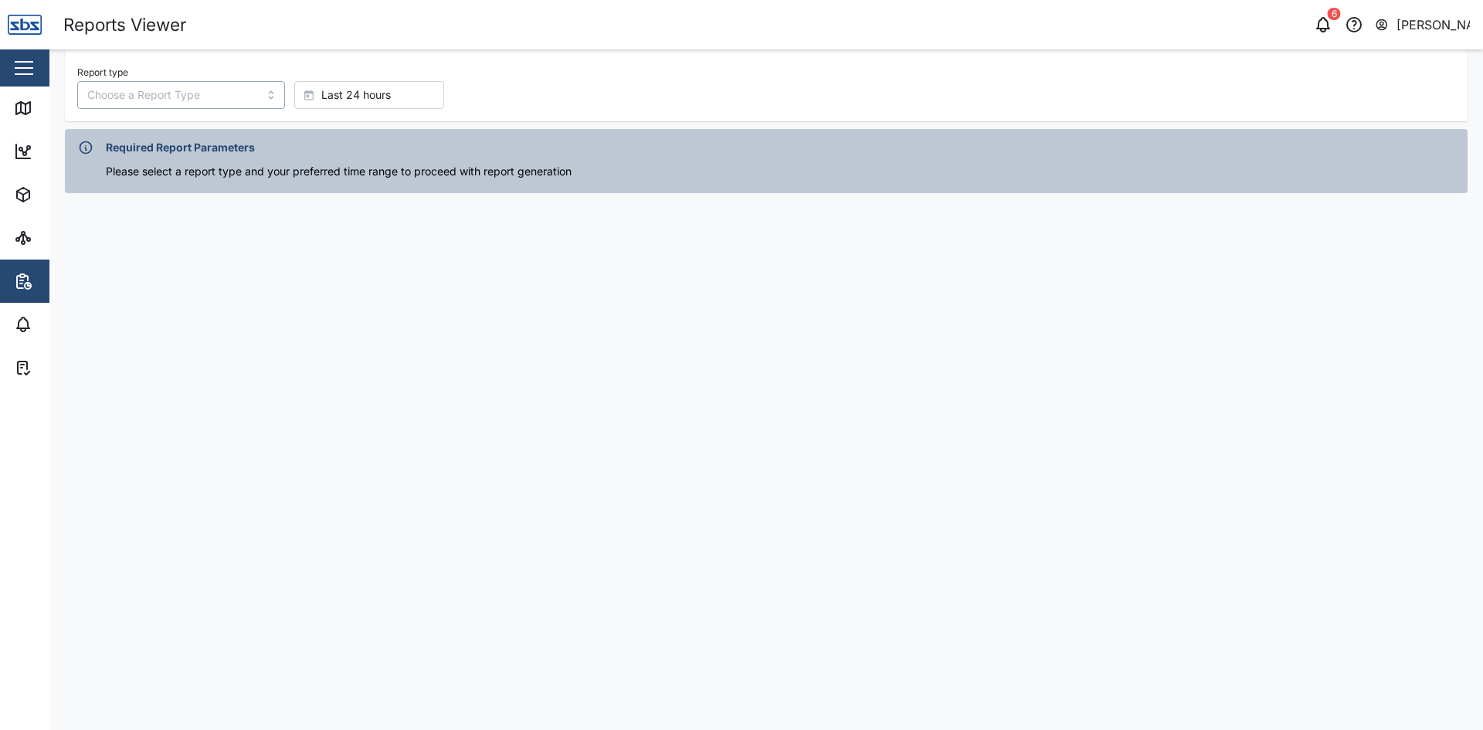
click at [113, 91] on input "Report type" at bounding box center [181, 95] width 208 height 28
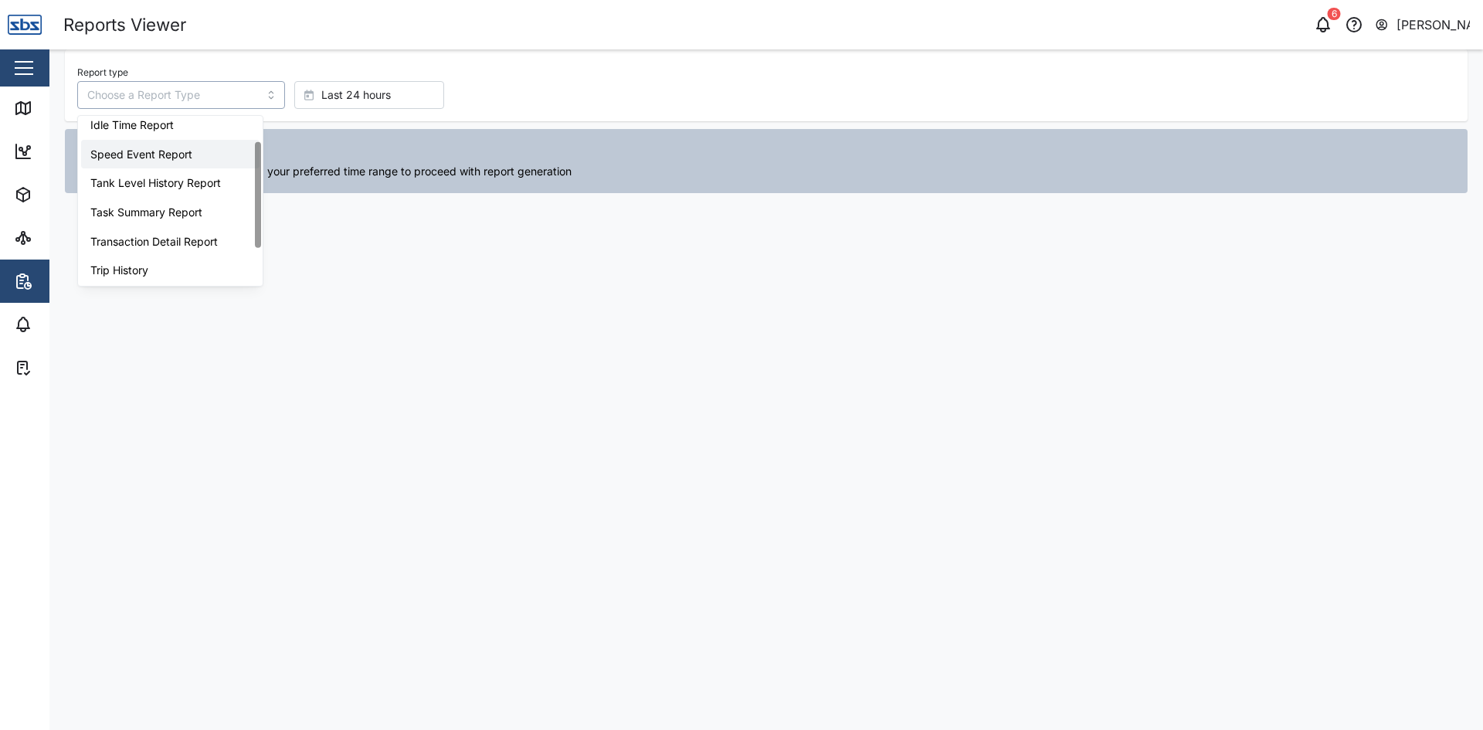
scroll to position [98, 0]
type input "Trip History"
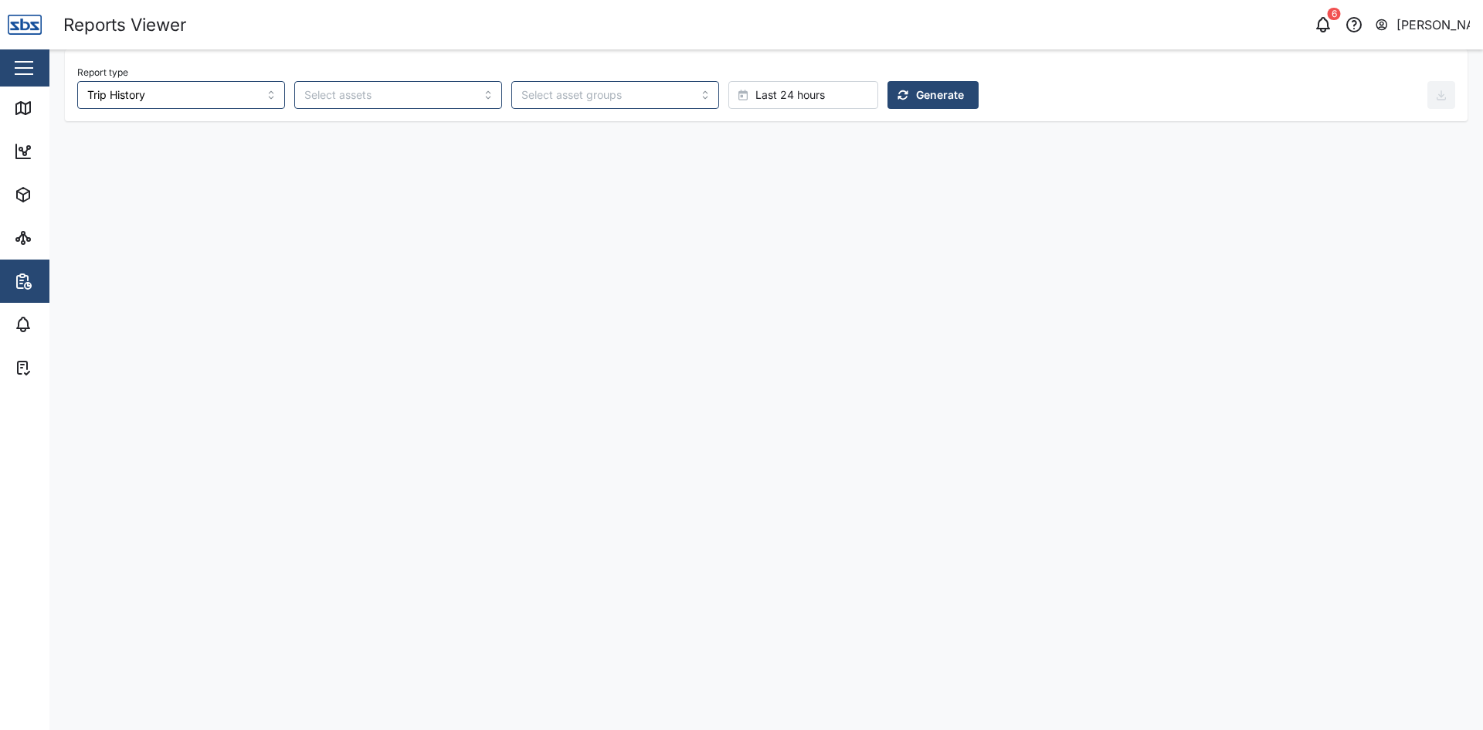
click at [916, 93] on span "Generate" at bounding box center [940, 95] width 48 height 26
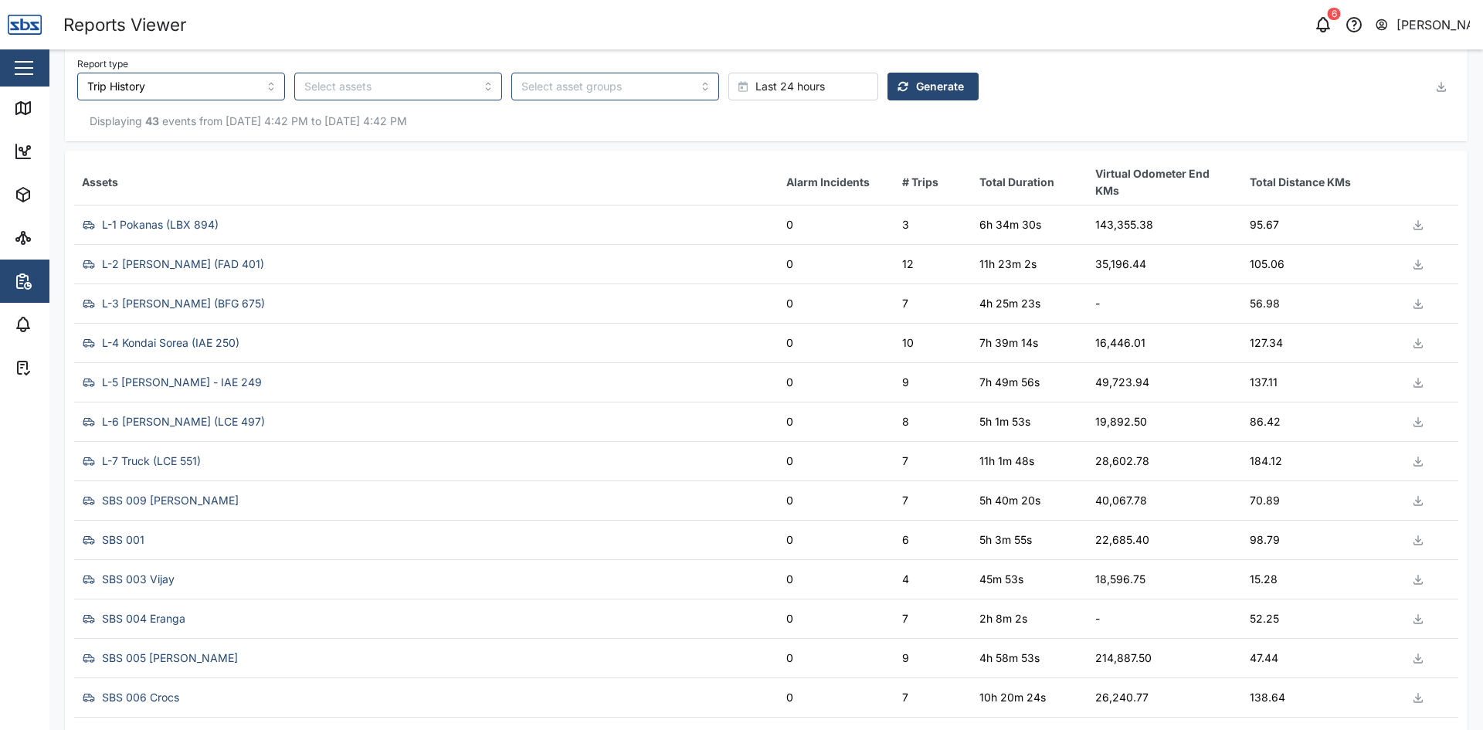
scroll to position [0, 0]
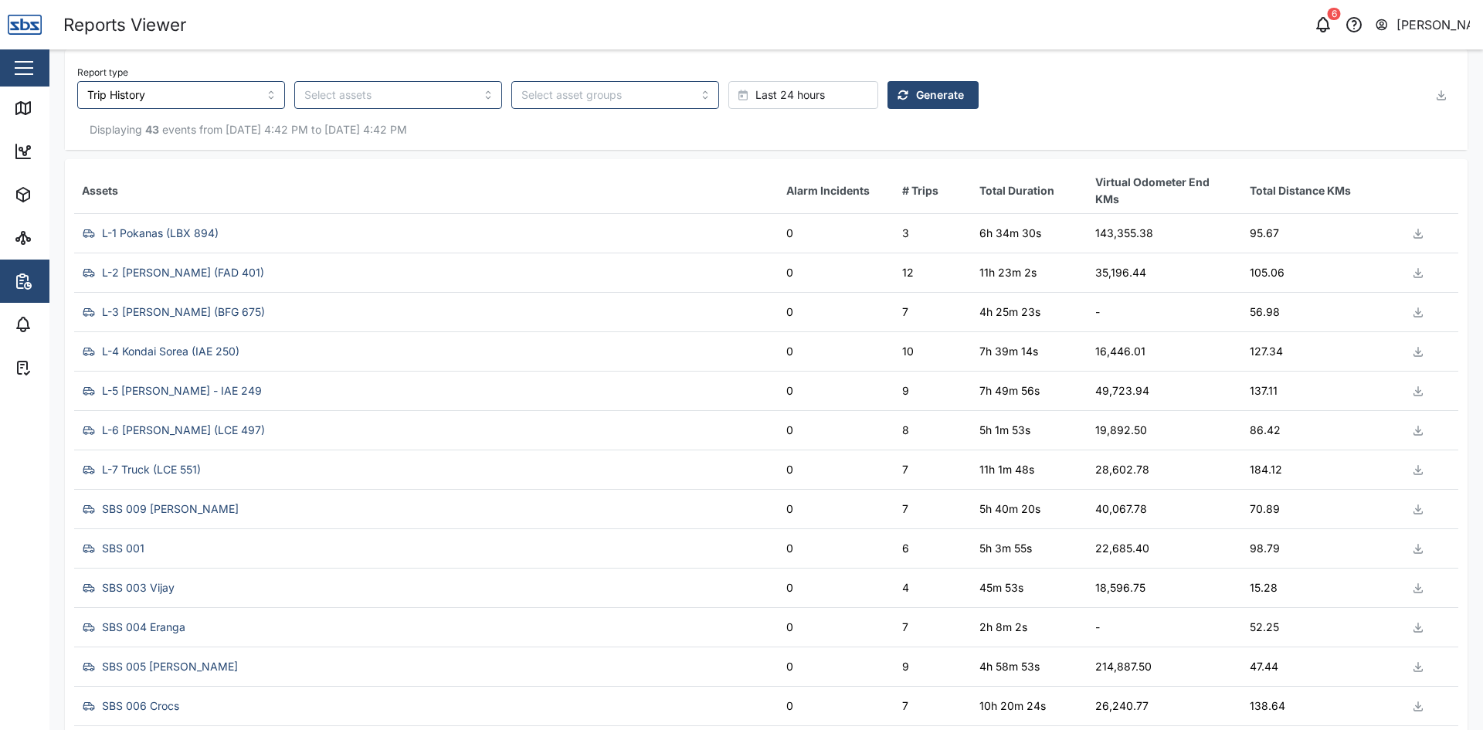
click at [1435, 94] on icon "button" at bounding box center [1441, 95] width 12 height 12
click at [1387, 199] on span "Download as XLS" at bounding box center [1370, 199] width 93 height 26
